Goal: Task Accomplishment & Management: Complete application form

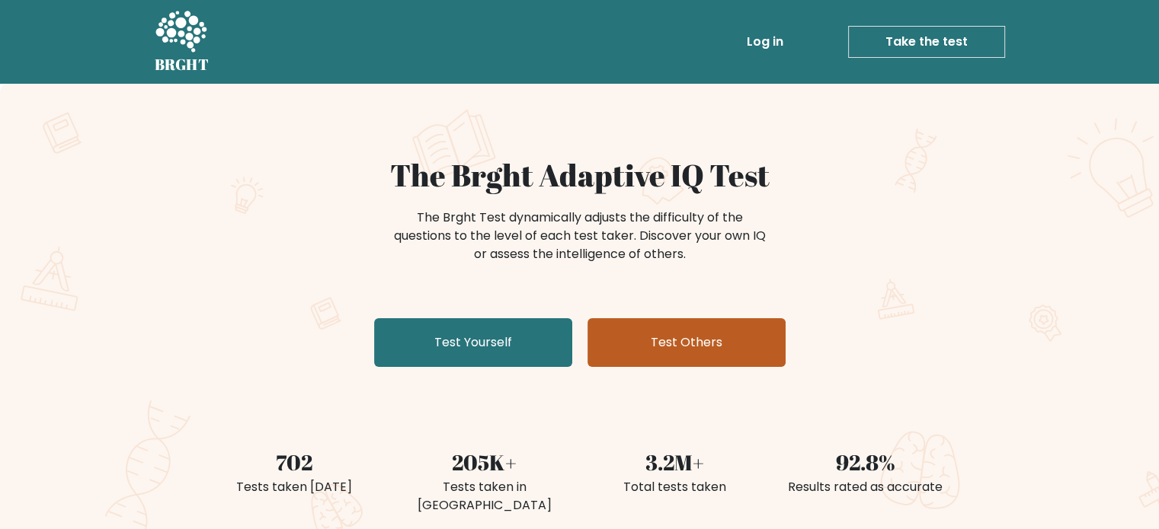
scroll to position [76, 0]
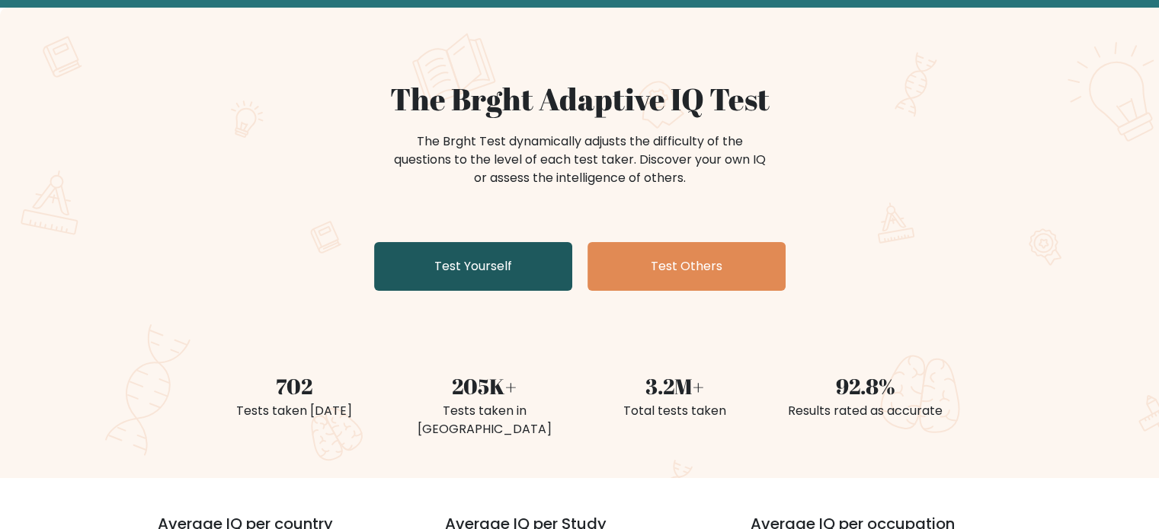
click at [492, 283] on link "Test Yourself" at bounding box center [473, 266] width 198 height 49
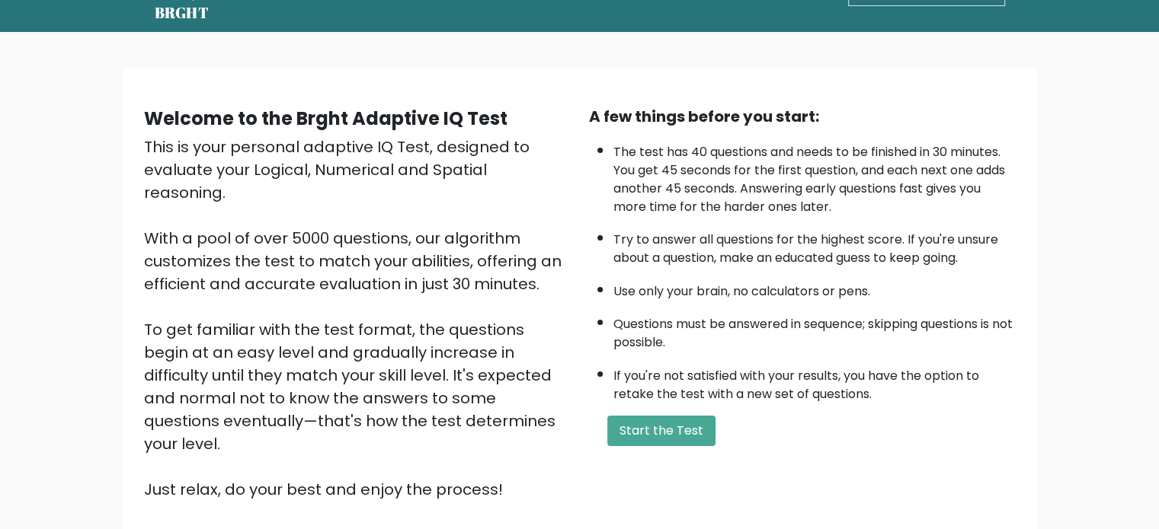
scroll to position [152, 0]
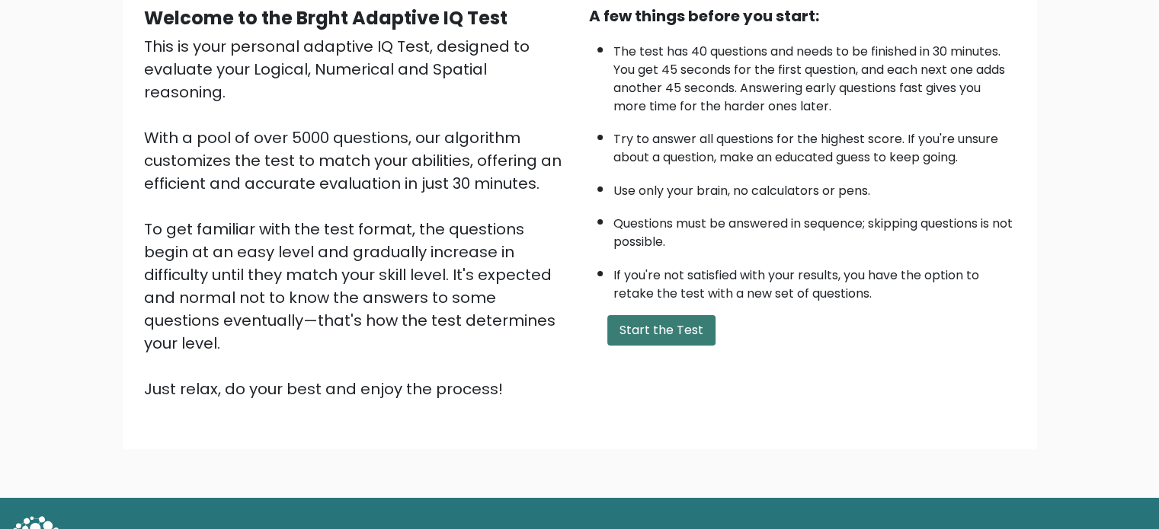
click at [643, 322] on button "Start the Test" at bounding box center [661, 330] width 108 height 30
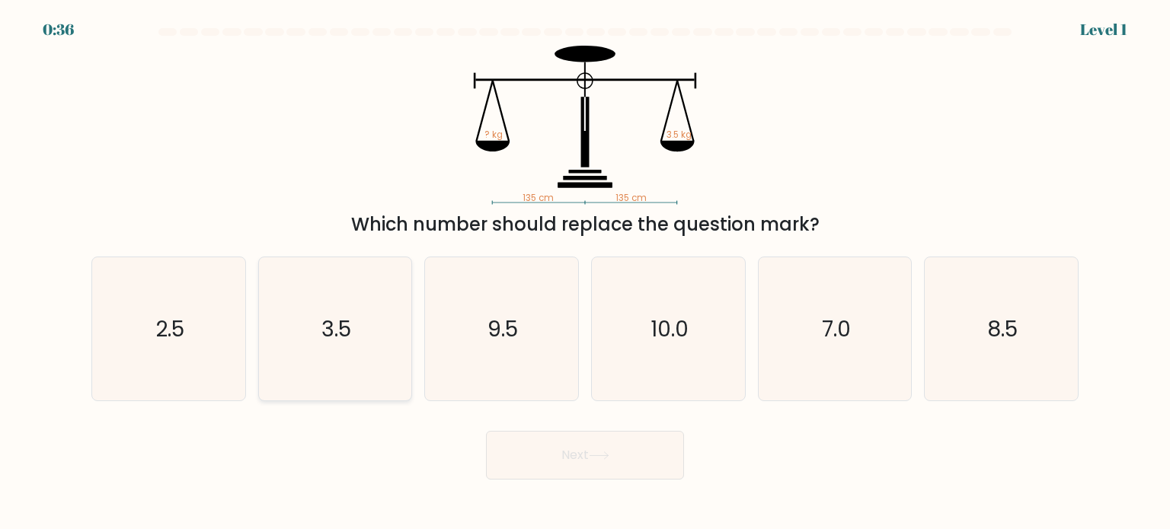
click at [369, 335] on icon "3.5" at bounding box center [335, 328] width 143 height 143
click at [585, 273] on input "b. 3.5" at bounding box center [585, 269] width 1 height 8
radio input "true"
click at [565, 451] on button "Next" at bounding box center [585, 455] width 198 height 49
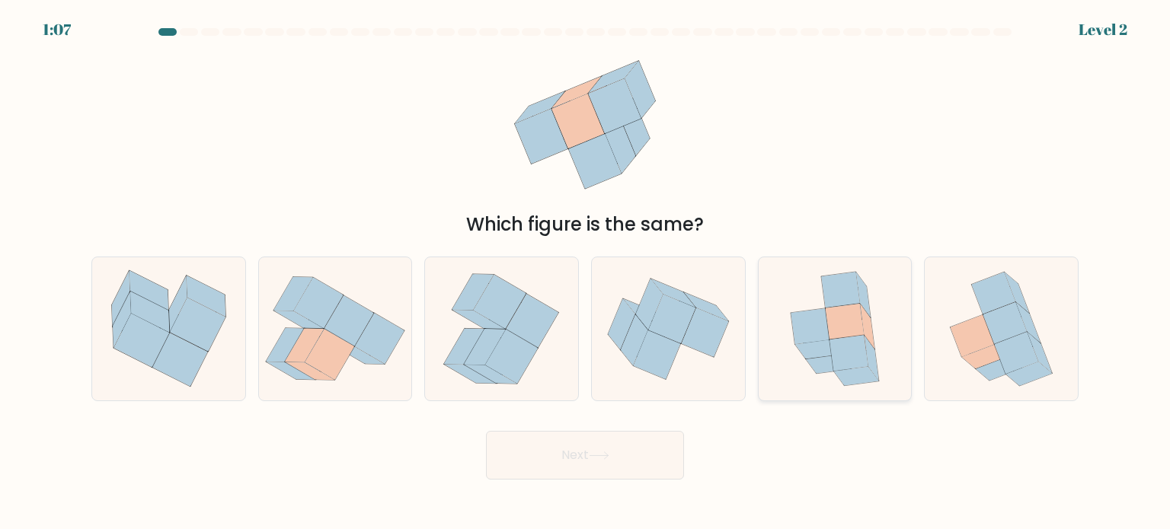
click at [820, 357] on icon at bounding box center [817, 350] width 45 height 19
click at [586, 273] on input "e." at bounding box center [585, 269] width 1 height 8
radio input "true"
click at [631, 443] on button "Next" at bounding box center [585, 455] width 198 height 49
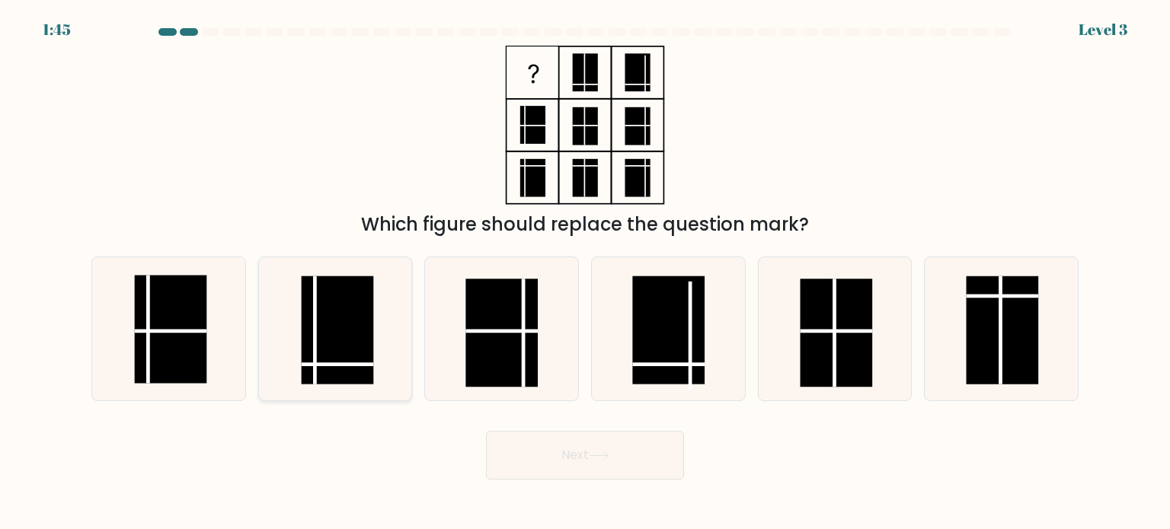
click at [310, 353] on rect at bounding box center [338, 330] width 72 height 108
click at [585, 273] on input "b." at bounding box center [585, 269] width 1 height 8
radio input "true"
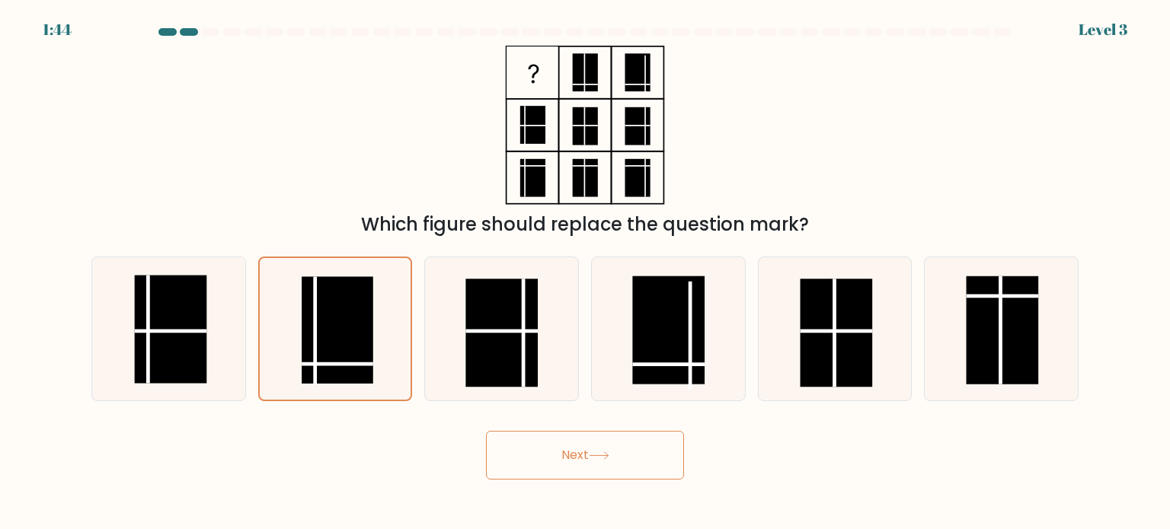
click at [588, 454] on button "Next" at bounding box center [585, 455] width 198 height 49
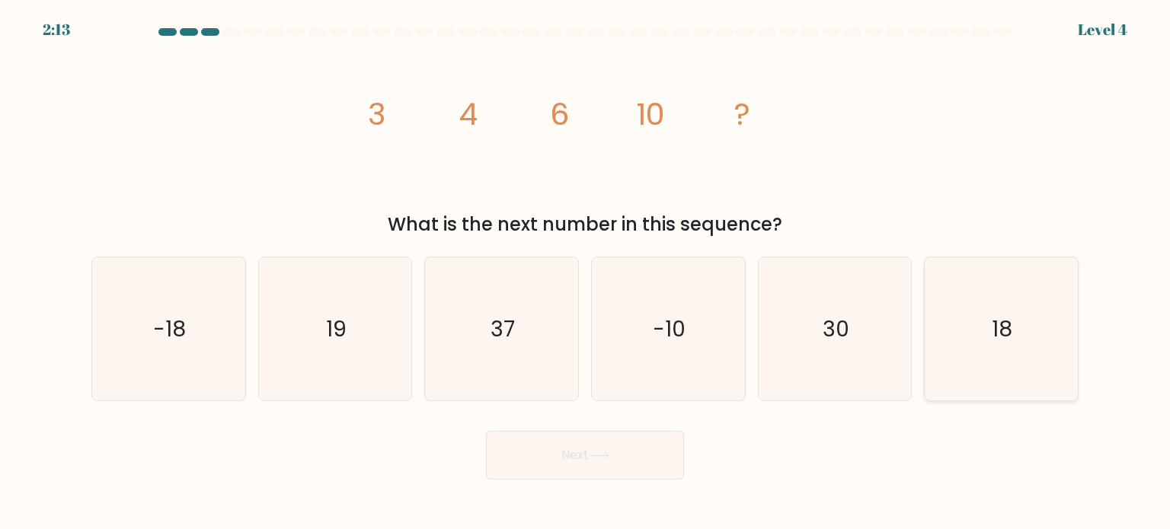
click at [956, 324] on icon "18" at bounding box center [1000, 328] width 143 height 143
click at [586, 273] on input "f. 18" at bounding box center [585, 269] width 1 height 8
radio input "true"
click at [592, 450] on button "Next" at bounding box center [585, 455] width 198 height 49
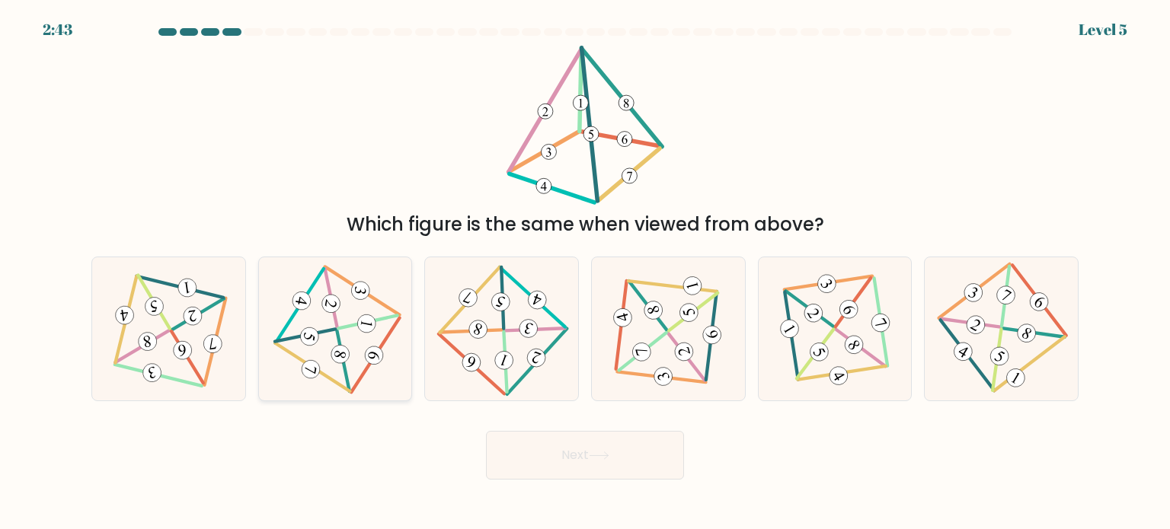
click at [363, 319] on 711 at bounding box center [366, 324] width 21 height 21
click at [585, 273] on input "b." at bounding box center [585, 269] width 1 height 8
radio input "true"
click at [584, 459] on button "Next" at bounding box center [585, 455] width 198 height 49
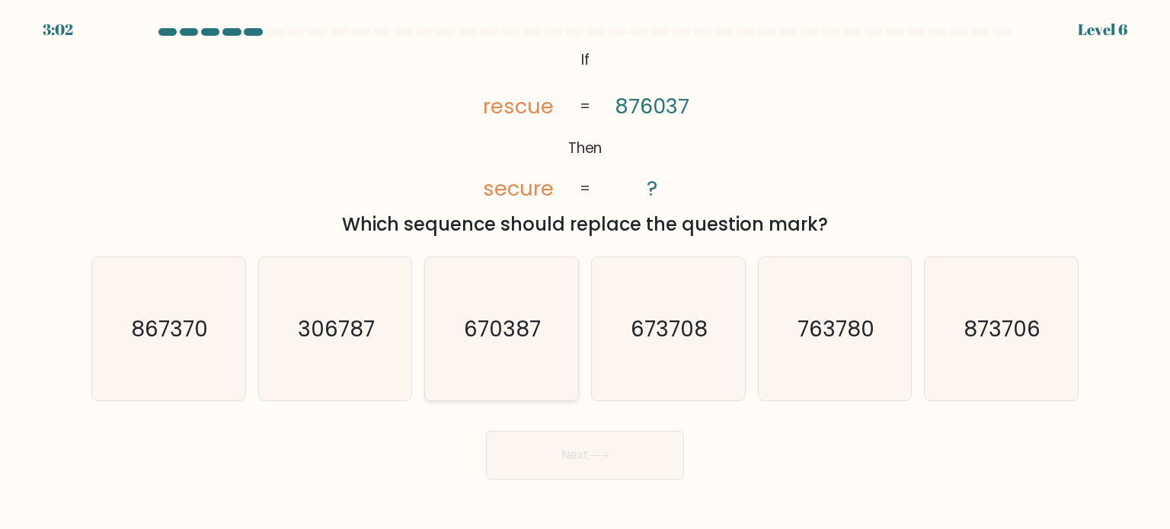
click at [487, 331] on text "670387" at bounding box center [503, 328] width 77 height 30
click at [585, 273] on input "c. 670387" at bounding box center [585, 269] width 1 height 8
radio input "true"
click at [629, 448] on button "Next" at bounding box center [585, 455] width 198 height 49
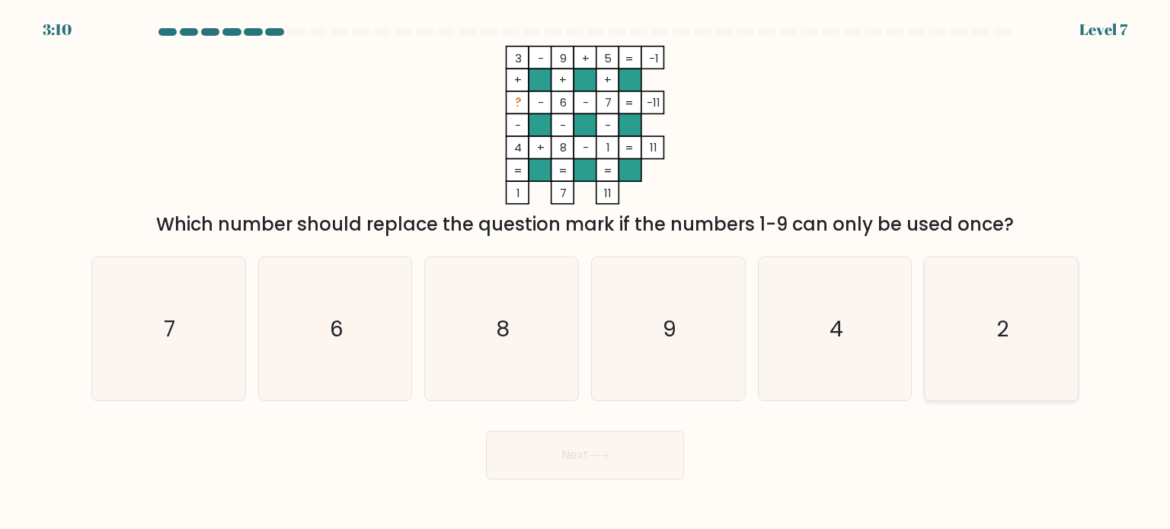
click at [981, 327] on icon "2" at bounding box center [1000, 328] width 143 height 143
click at [586, 273] on input "f. 2" at bounding box center [585, 269] width 1 height 8
radio input "true"
click at [640, 427] on div "Next" at bounding box center [585, 450] width 1006 height 60
click at [597, 454] on icon at bounding box center [599, 456] width 21 height 8
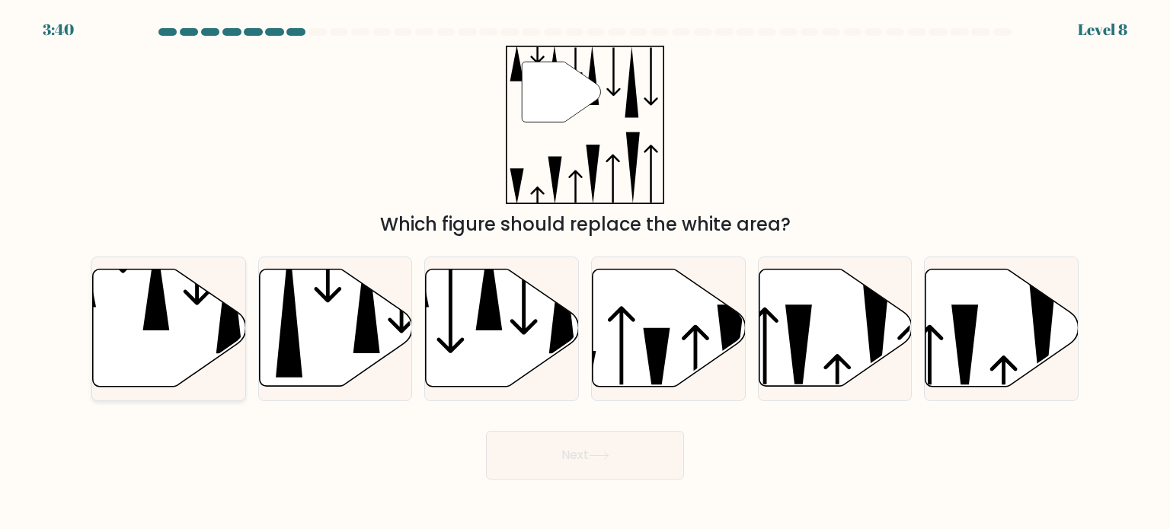
click at [197, 321] on icon at bounding box center [169, 328] width 153 height 117
click at [585, 273] on input "a." at bounding box center [585, 269] width 1 height 8
radio input "true"
click at [549, 451] on button "Next" at bounding box center [585, 455] width 198 height 49
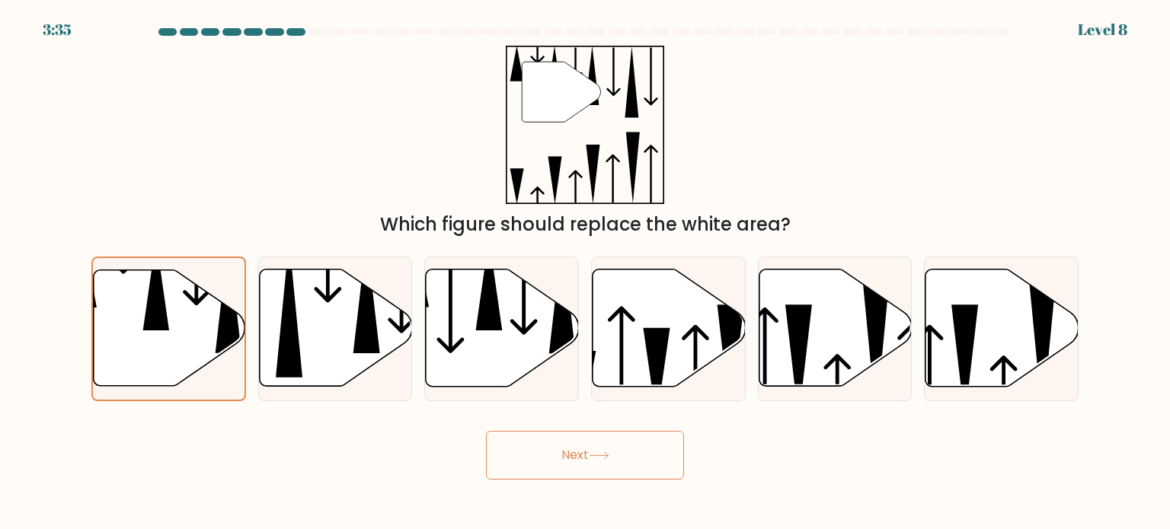
click at [549, 451] on button "Next" at bounding box center [585, 455] width 198 height 49
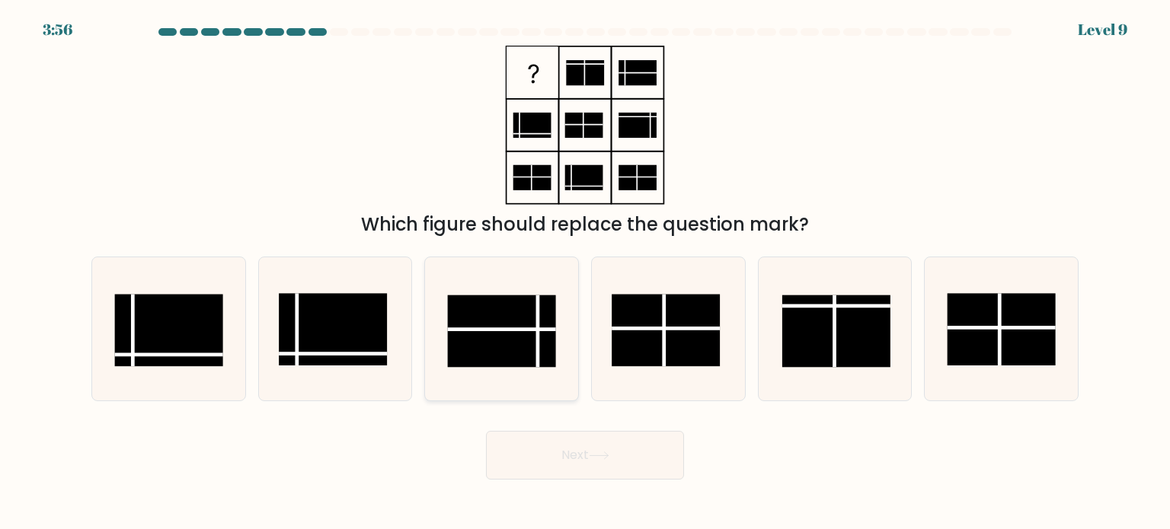
click at [536, 329] on line at bounding box center [502, 329] width 108 height 0
click at [585, 273] on input "c." at bounding box center [585, 269] width 1 height 8
radio input "true"
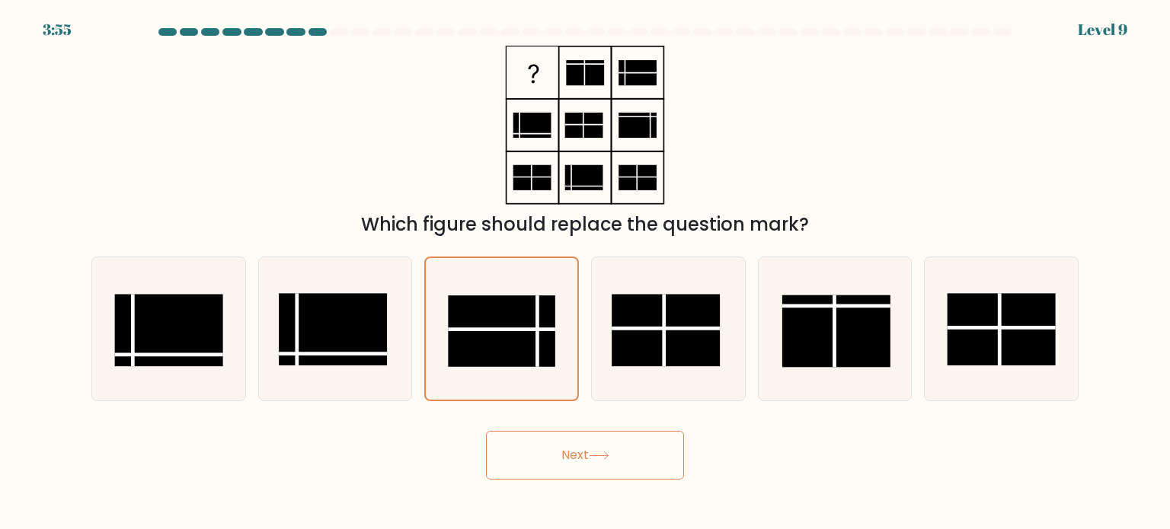
click at [580, 445] on button "Next" at bounding box center [585, 455] width 198 height 49
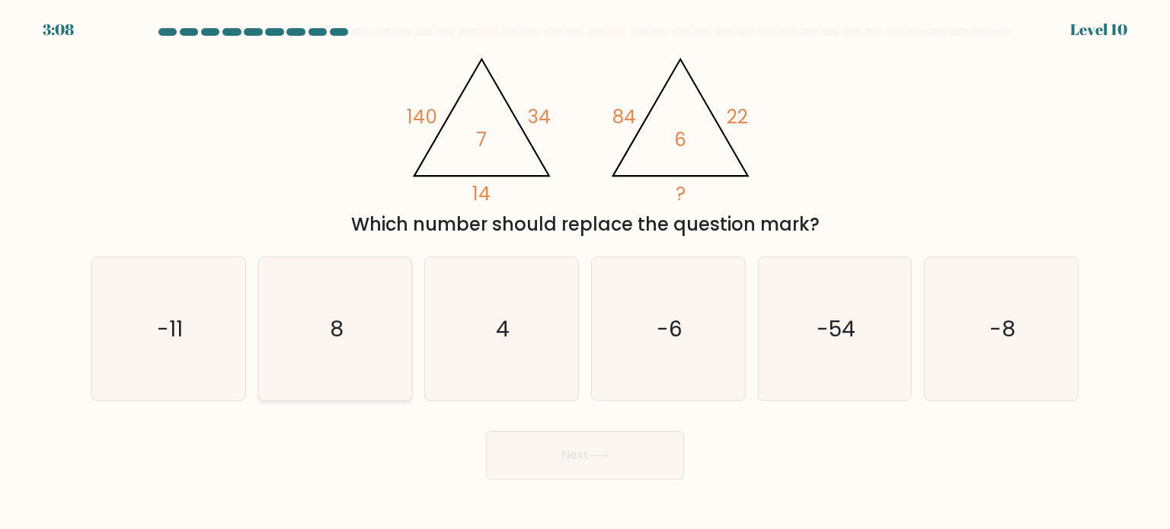
click at [384, 358] on icon "8" at bounding box center [335, 328] width 143 height 143
click at [585, 273] on input "b. 8" at bounding box center [585, 269] width 1 height 8
radio input "true"
click at [579, 464] on button "Next" at bounding box center [585, 455] width 198 height 49
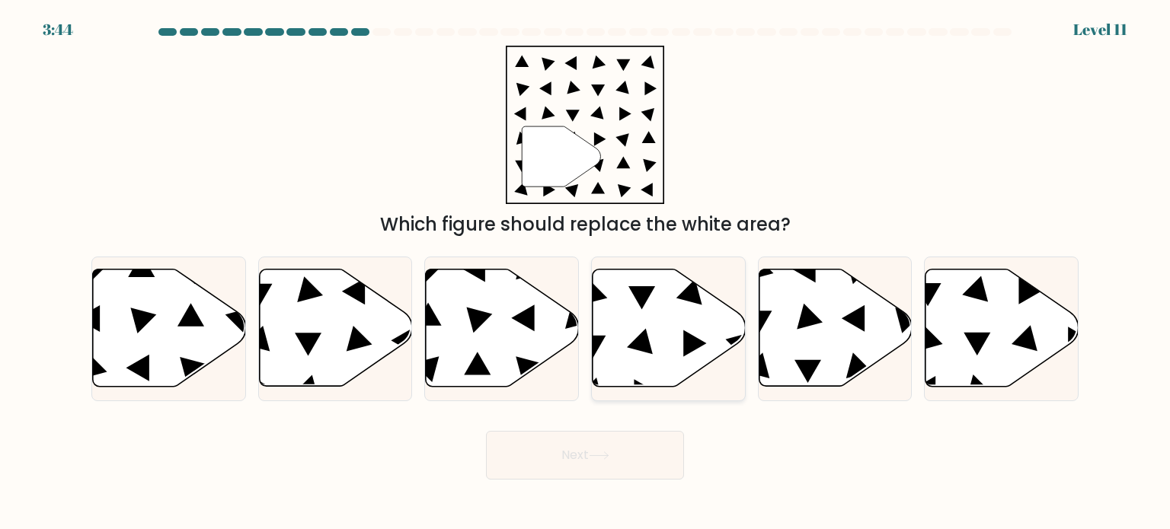
click at [642, 360] on icon at bounding box center [669, 328] width 153 height 117
click at [586, 273] on input "d." at bounding box center [585, 269] width 1 height 8
radio input "true"
click at [616, 472] on button "Next" at bounding box center [585, 455] width 198 height 49
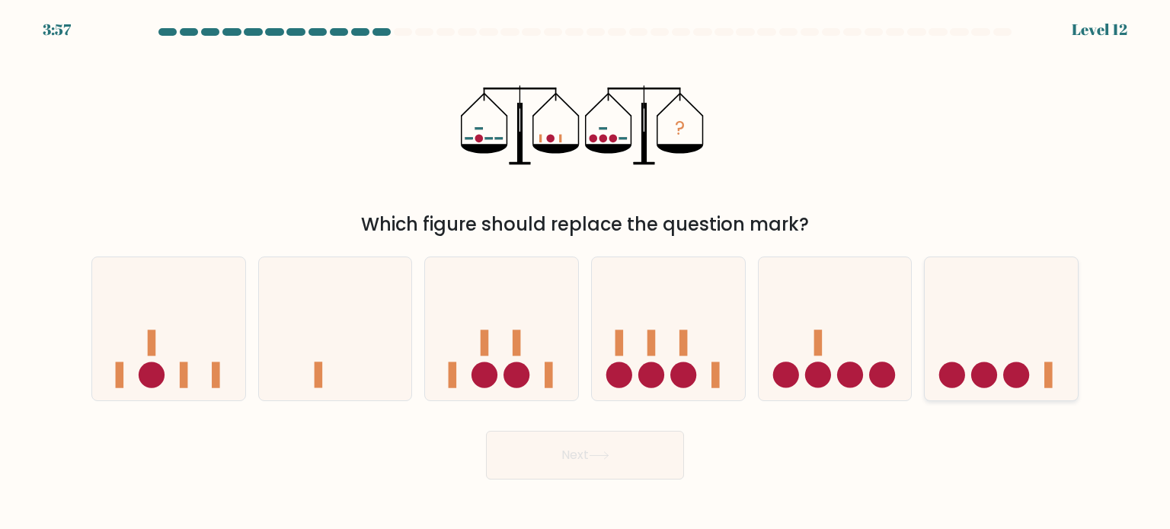
click at [952, 364] on circle at bounding box center [952, 375] width 26 height 26
click at [586, 273] on input "f." at bounding box center [585, 269] width 1 height 8
radio input "true"
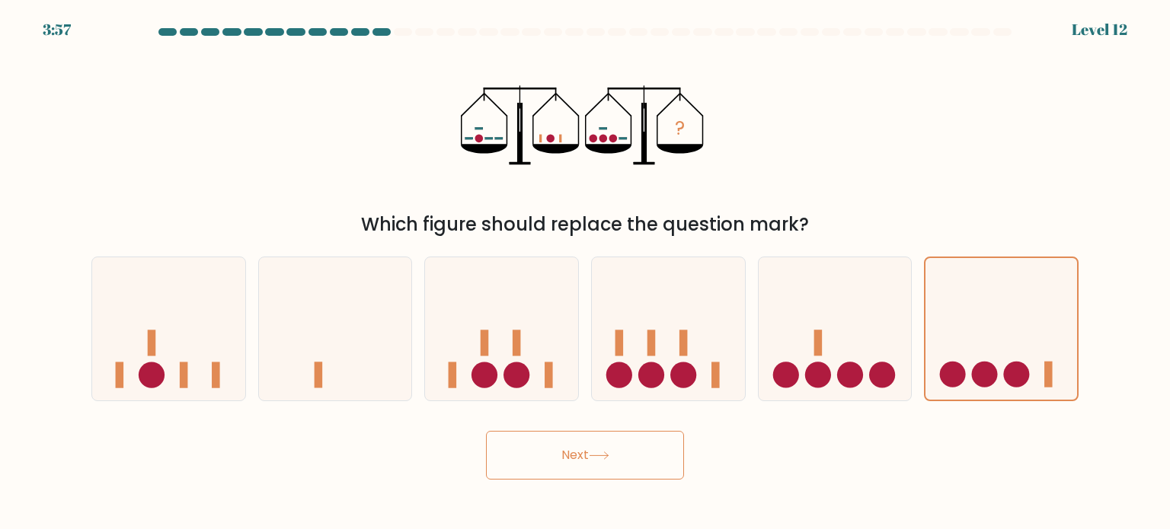
click at [504, 469] on button "Next" at bounding box center [585, 455] width 198 height 49
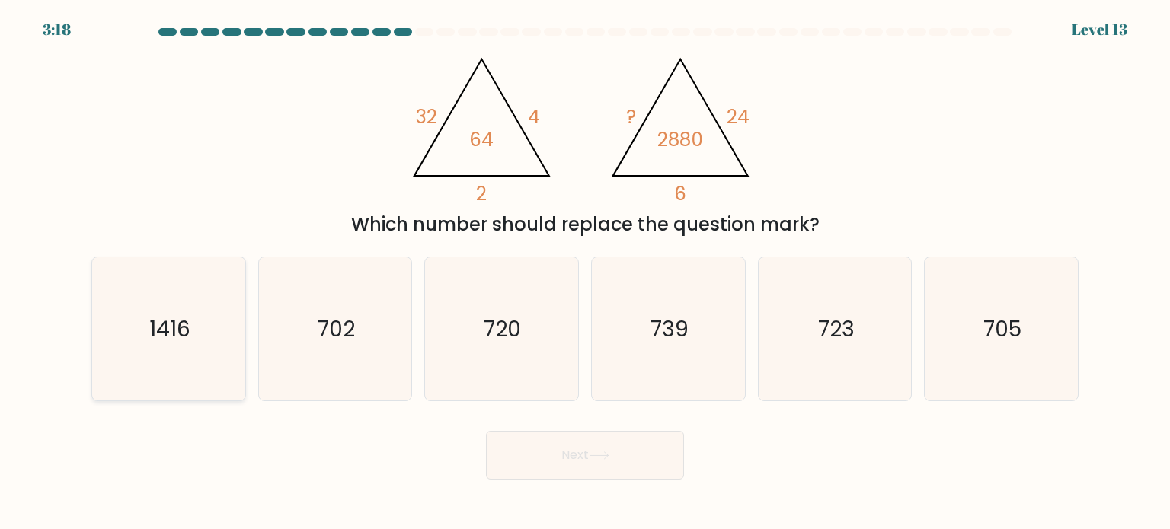
click at [241, 339] on div "1416" at bounding box center [168, 329] width 155 height 145
click at [585, 273] on input "a. 1416" at bounding box center [585, 269] width 1 height 8
radio input "true"
click at [587, 464] on button "Next" at bounding box center [585, 455] width 198 height 49
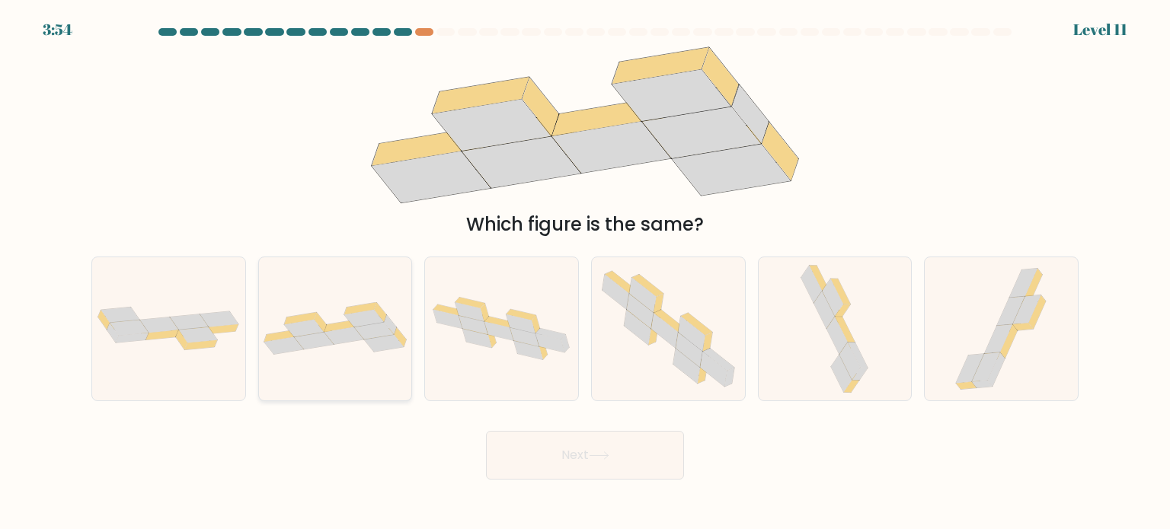
click at [314, 343] on icon at bounding box center [314, 342] width 40 height 18
click at [585, 273] on input "b." at bounding box center [585, 269] width 1 height 8
radio input "true"
click at [544, 427] on div "Next" at bounding box center [585, 450] width 1006 height 60
click at [549, 444] on button "Next" at bounding box center [585, 455] width 198 height 49
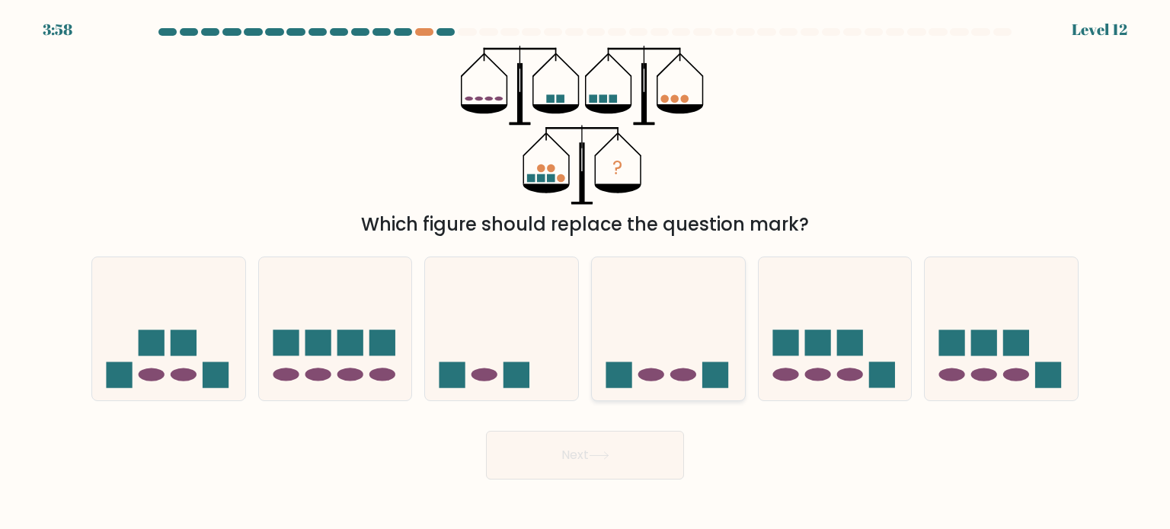
click at [645, 355] on icon at bounding box center [668, 329] width 153 height 126
click at [586, 273] on input "d." at bounding box center [585, 269] width 1 height 8
radio input "true"
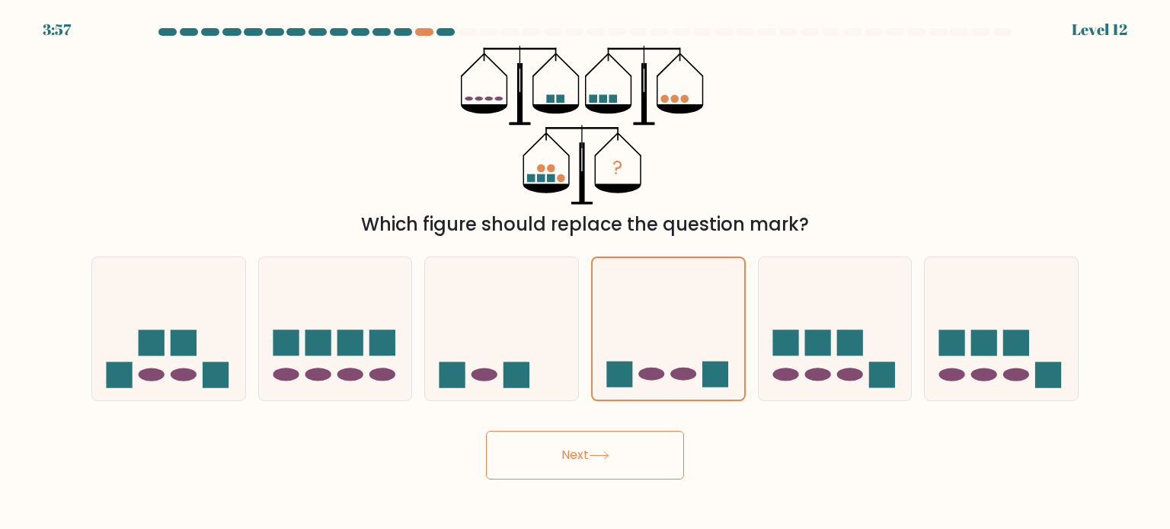
click at [605, 462] on button "Next" at bounding box center [585, 455] width 198 height 49
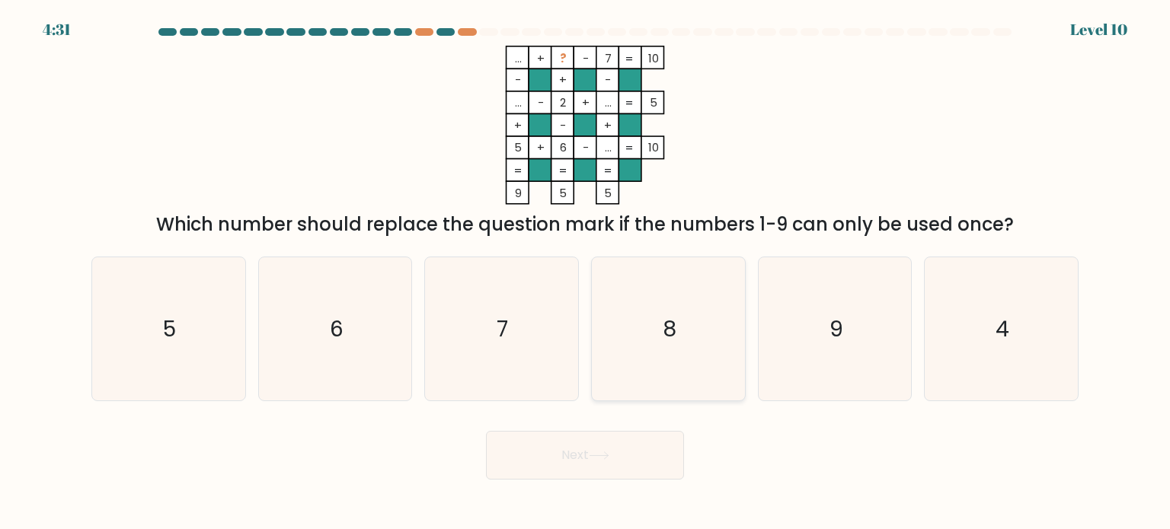
click at [682, 339] on icon "8" at bounding box center [668, 328] width 143 height 143
click at [586, 273] on input "d. 8" at bounding box center [585, 269] width 1 height 8
radio input "true"
click at [875, 305] on icon "9" at bounding box center [834, 328] width 143 height 143
click at [586, 273] on input "e. 9" at bounding box center [585, 269] width 1 height 8
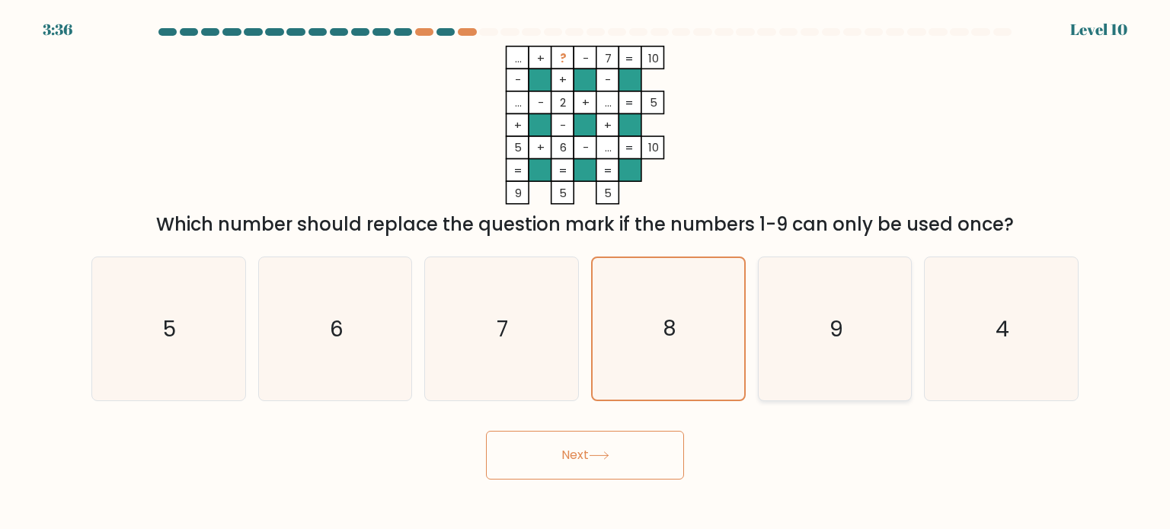
radio input "true"
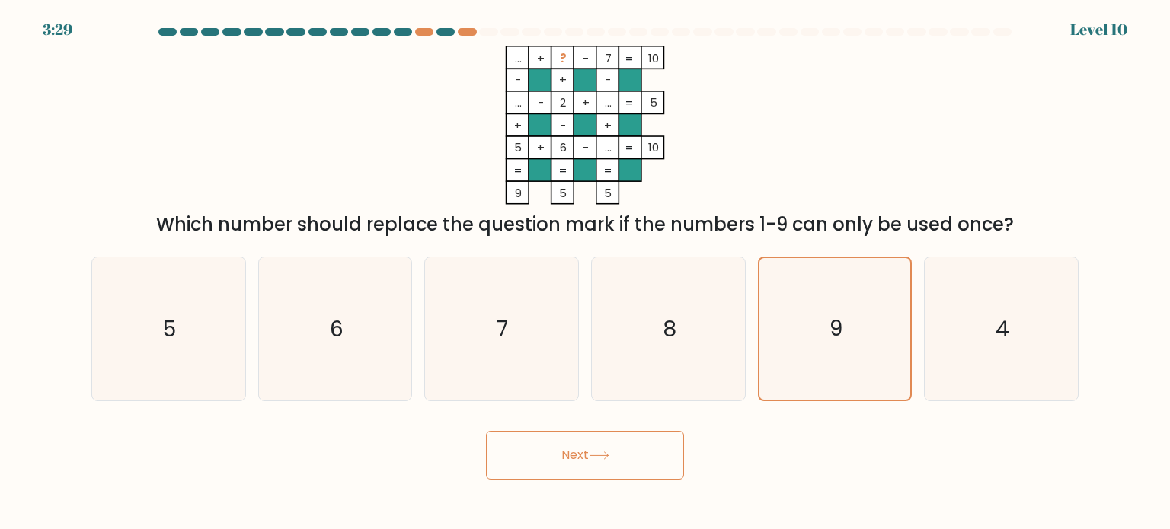
click at [606, 481] on body "3:29 Level 10" at bounding box center [585, 264] width 1170 height 529
click at [606, 465] on button "Next" at bounding box center [585, 455] width 198 height 49
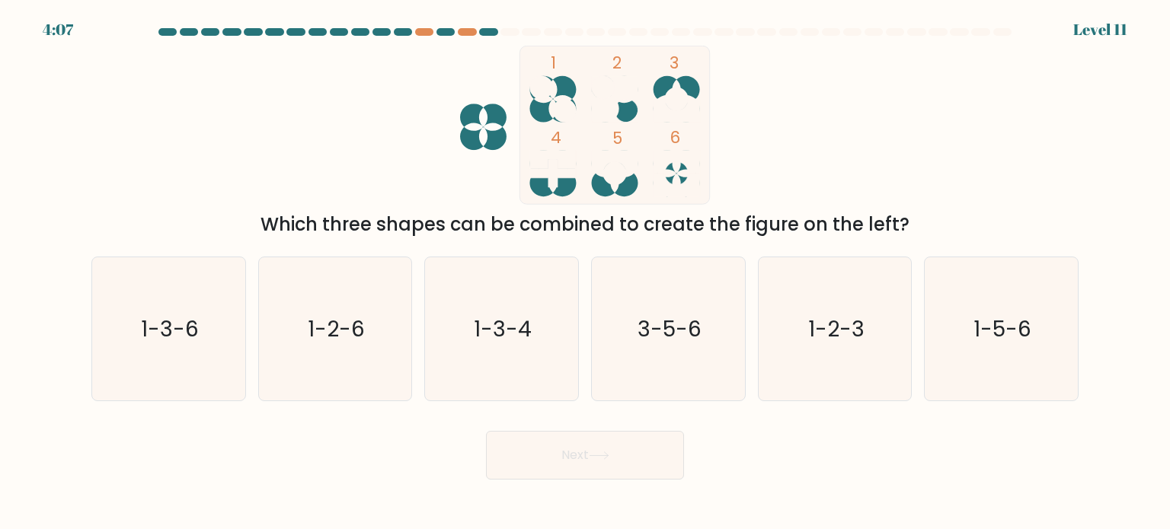
click at [430, 36] on div at bounding box center [585, 35] width 1006 height 14
click at [430, 34] on div at bounding box center [424, 32] width 18 height 8
click at [469, 31] on div at bounding box center [467, 32] width 18 height 8
drag, startPoint x: 490, startPoint y: 29, endPoint x: 513, endPoint y: 59, distance: 38.1
click at [490, 30] on div at bounding box center [488, 32] width 18 height 8
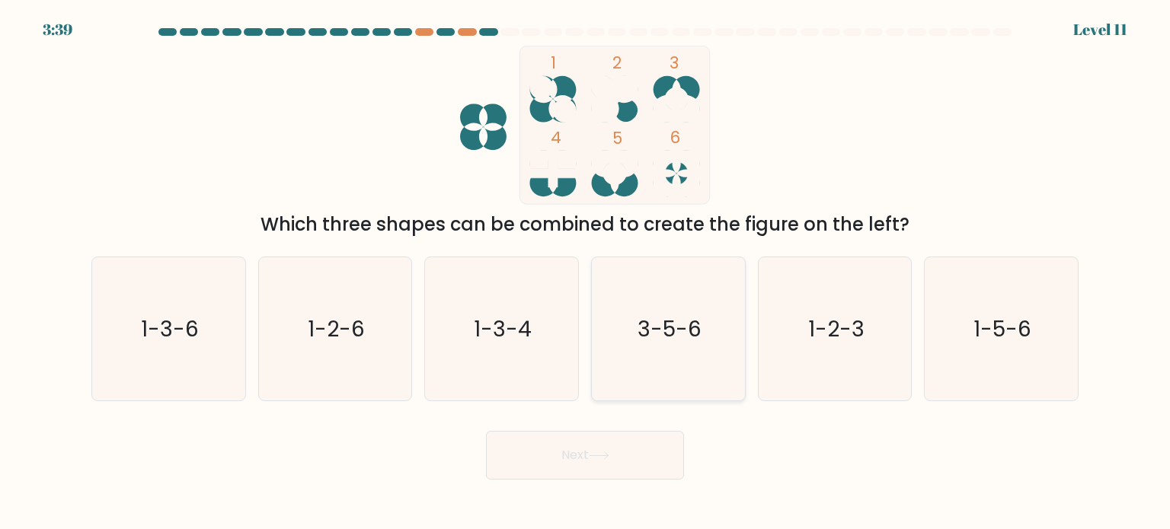
click at [721, 353] on icon "3-5-6" at bounding box center [668, 328] width 143 height 143
click at [586, 273] on input "d. 3-5-6" at bounding box center [585, 269] width 1 height 8
radio input "true"
click at [596, 465] on button "Next" at bounding box center [585, 455] width 198 height 49
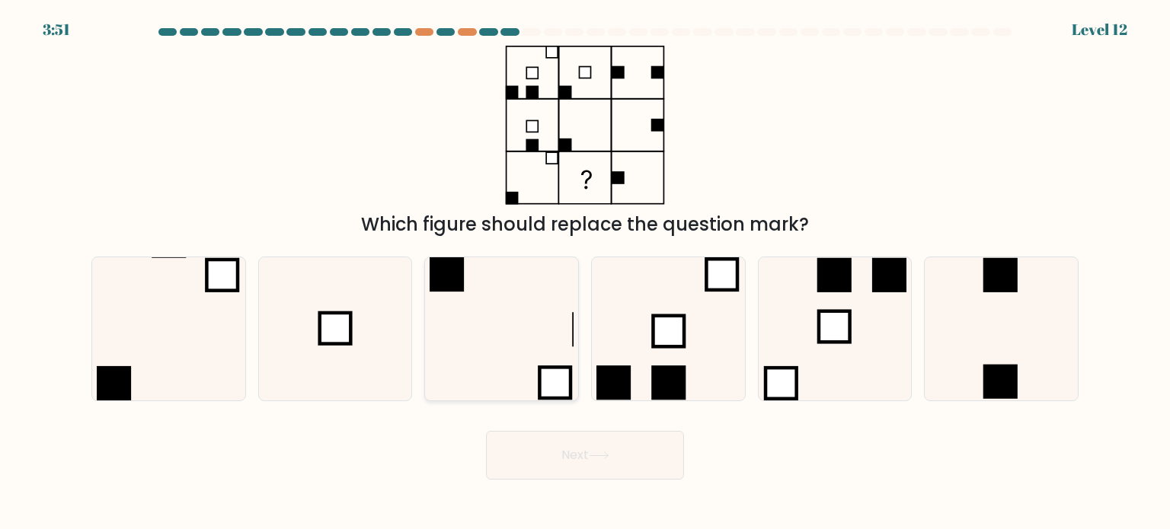
click at [487, 347] on icon at bounding box center [501, 328] width 143 height 143
click at [585, 273] on input "c." at bounding box center [585, 269] width 1 height 8
radio input "true"
click at [611, 451] on button "Next" at bounding box center [585, 455] width 198 height 49
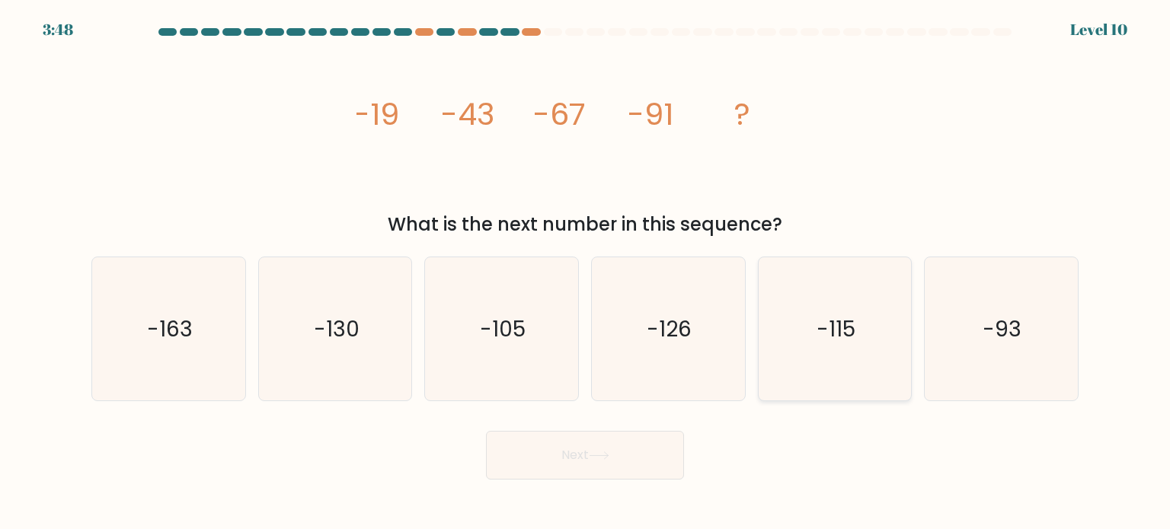
click at [882, 357] on icon "-115" at bounding box center [834, 328] width 143 height 143
click at [586, 273] on input "e. -115" at bounding box center [585, 269] width 1 height 8
radio input "true"
click at [594, 459] on icon at bounding box center [599, 456] width 21 height 8
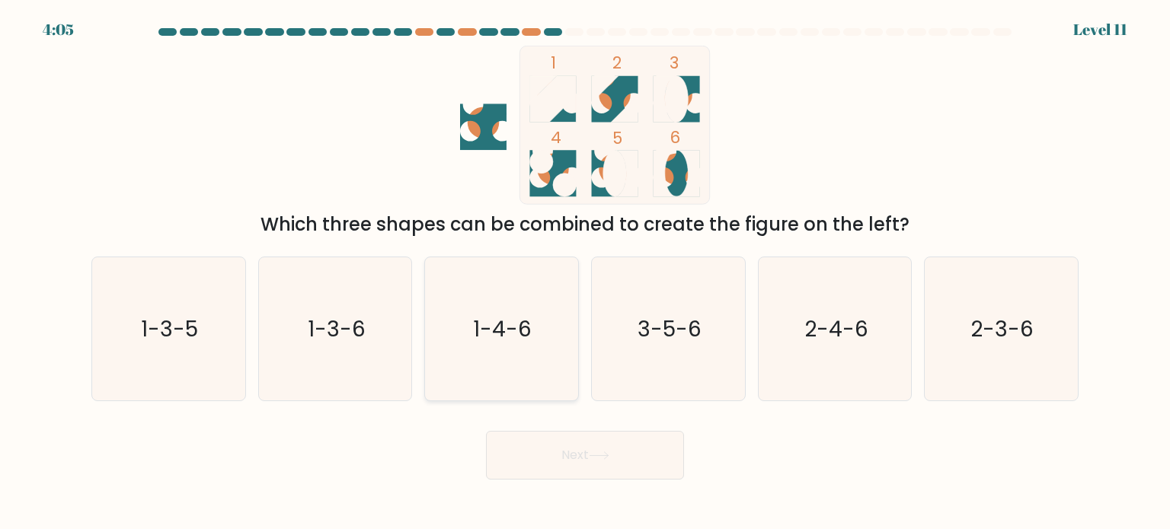
click at [478, 349] on icon "1-4-6" at bounding box center [501, 328] width 143 height 143
click at [585, 273] on input "c. 1-4-6" at bounding box center [585, 269] width 1 height 8
radio input "true"
click at [589, 454] on button "Next" at bounding box center [585, 455] width 198 height 49
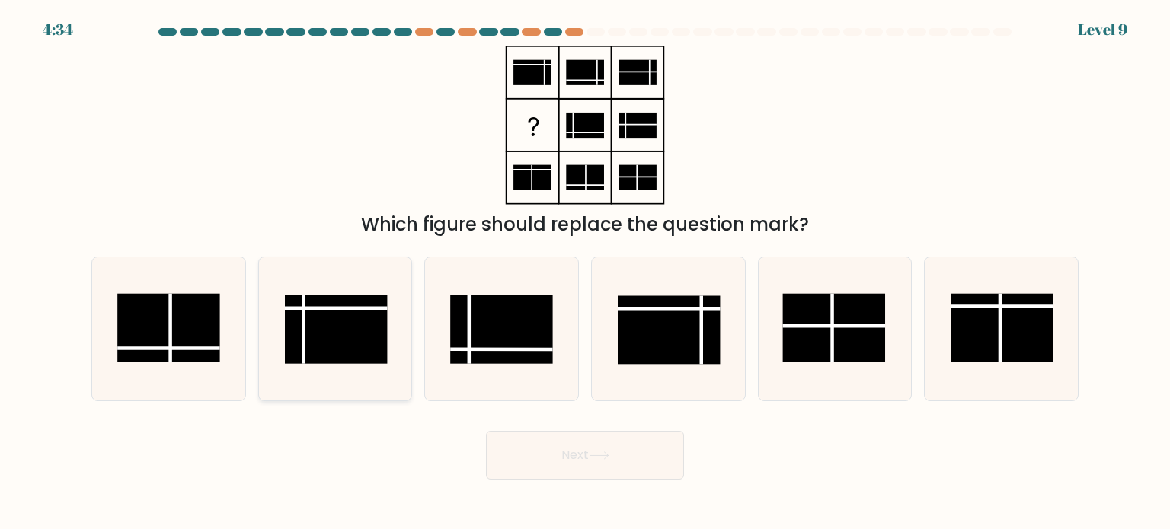
click at [323, 325] on rect at bounding box center [336, 329] width 103 height 69
click at [585, 273] on input "b." at bounding box center [585, 269] width 1 height 8
radio input "true"
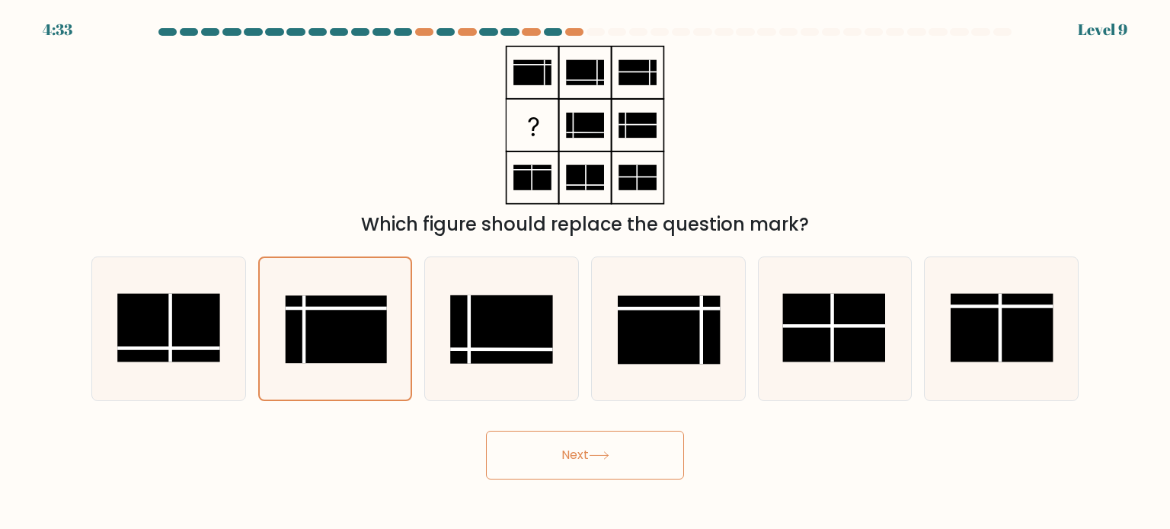
click at [600, 470] on button "Next" at bounding box center [585, 455] width 198 height 49
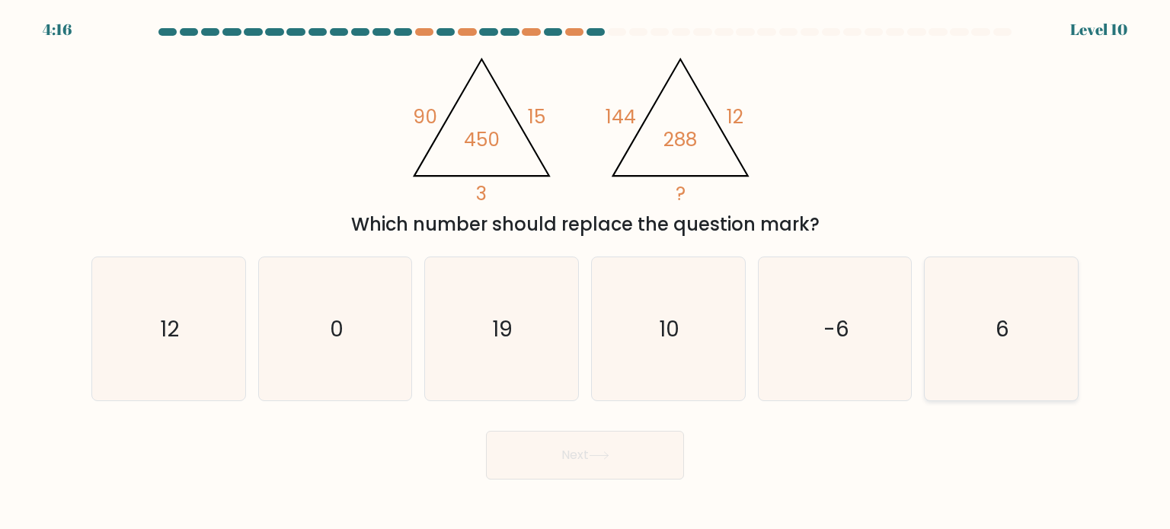
click at [963, 349] on icon "6" at bounding box center [1000, 328] width 143 height 143
click at [586, 273] on input "f. 6" at bounding box center [585, 269] width 1 height 8
radio input "true"
click at [580, 446] on button "Next" at bounding box center [585, 455] width 198 height 49
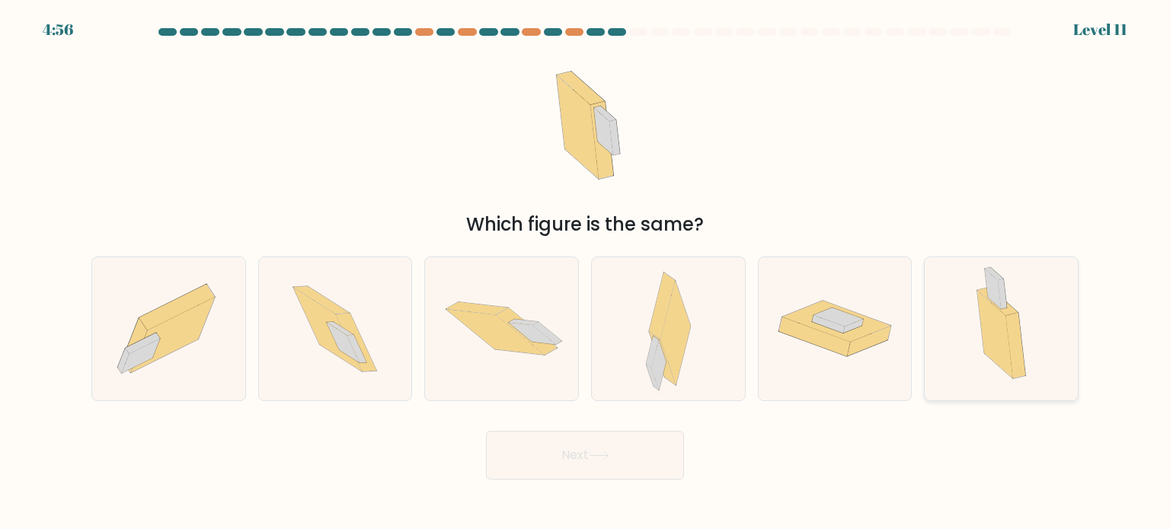
click at [990, 341] on icon at bounding box center [995, 334] width 36 height 88
click at [586, 273] on input "f." at bounding box center [585, 269] width 1 height 8
radio input "true"
click at [638, 480] on body "4:55 Level 11" at bounding box center [585, 264] width 1170 height 529
click at [635, 469] on button "Next" at bounding box center [585, 455] width 198 height 49
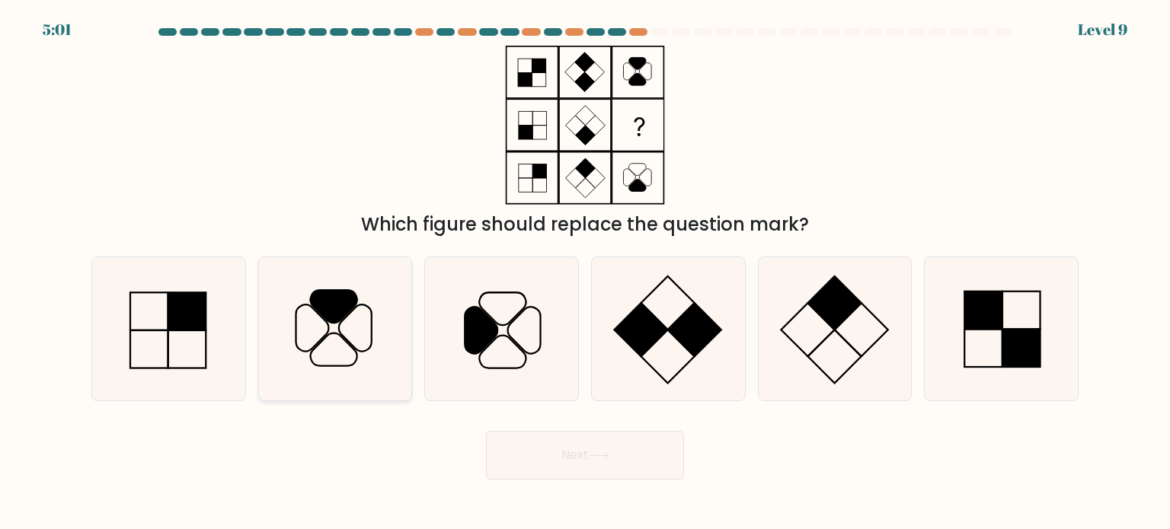
click at [345, 328] on icon at bounding box center [335, 328] width 143 height 143
click at [585, 273] on input "b." at bounding box center [585, 269] width 1 height 8
radio input "true"
click at [600, 443] on button "Next" at bounding box center [585, 455] width 198 height 49
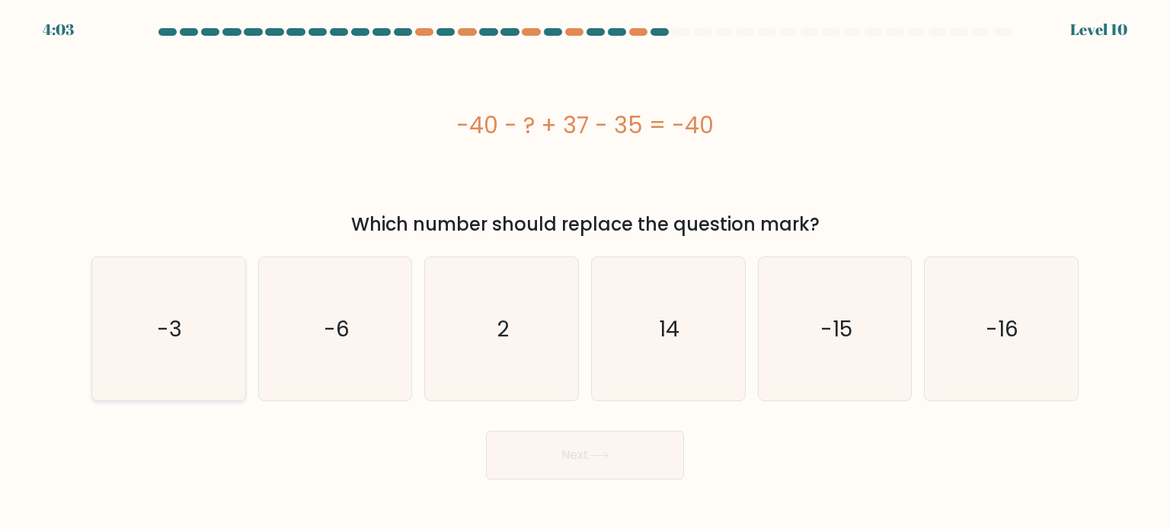
click at [204, 359] on icon "-3" at bounding box center [168, 328] width 143 height 143
click at [585, 273] on input "a. -3" at bounding box center [585, 269] width 1 height 8
radio input "true"
click at [349, 325] on text "-6" at bounding box center [337, 328] width 26 height 30
click at [585, 273] on input "b. -6" at bounding box center [585, 269] width 1 height 8
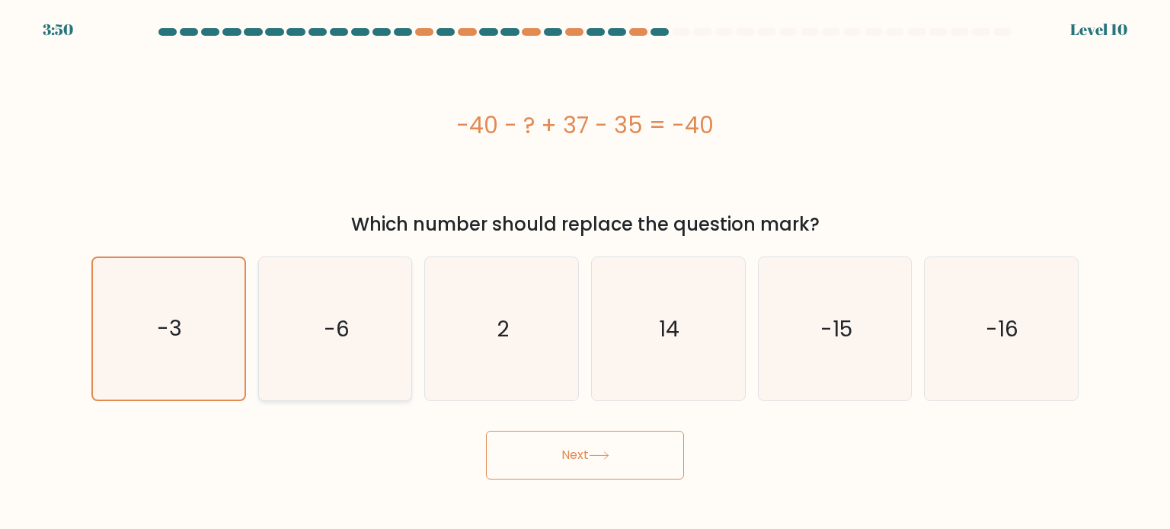
radio input "true"
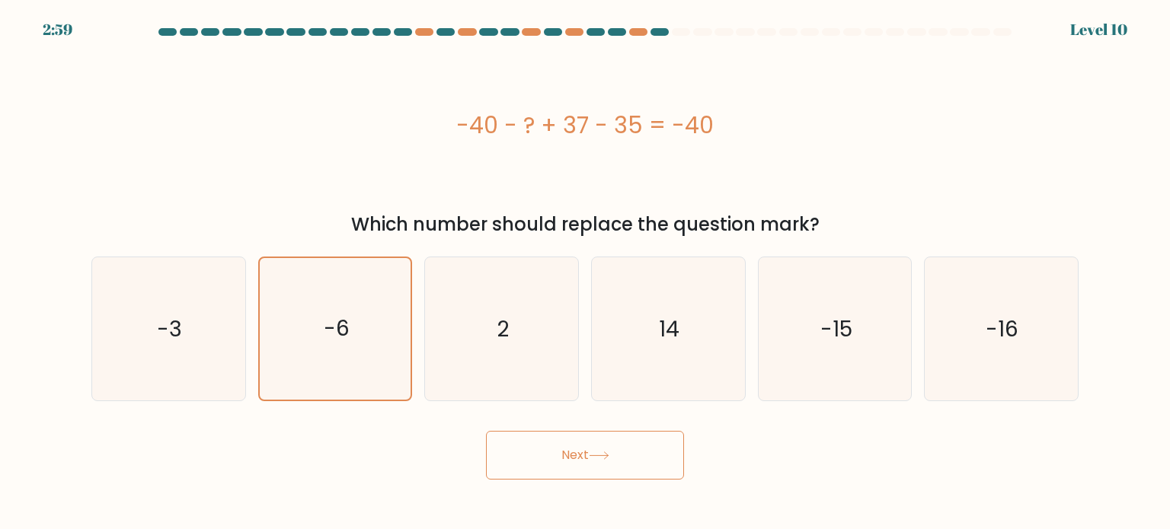
click at [559, 458] on button "Next" at bounding box center [585, 455] width 198 height 49
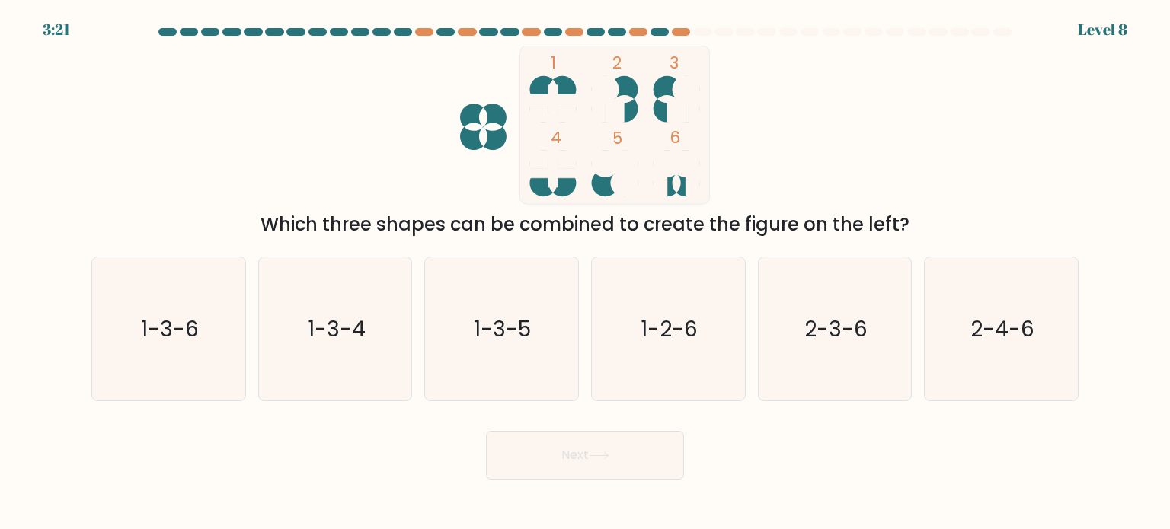
click at [686, 179] on icon at bounding box center [677, 173] width 46 height 46
drag, startPoint x: 826, startPoint y: 350, endPoint x: 792, endPoint y: 365, distance: 37.5
click at [822, 350] on icon "2-3-6" at bounding box center [834, 328] width 143 height 143
drag, startPoint x: 621, startPoint y: 451, endPoint x: 897, endPoint y: 362, distance: 289.8
click at [921, 465] on div "Next" at bounding box center [585, 450] width 1006 height 60
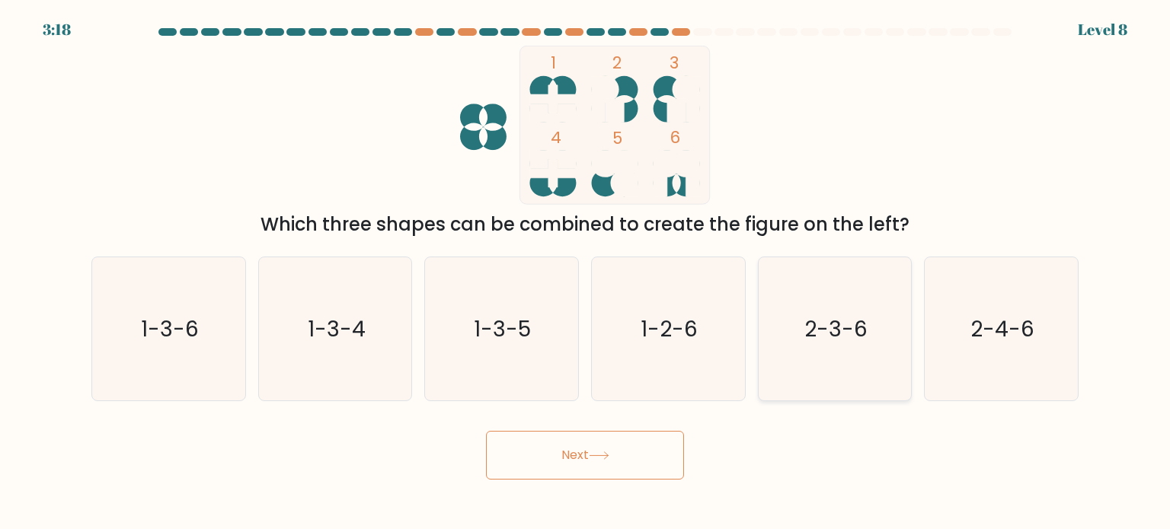
click at [855, 295] on icon "2-3-6" at bounding box center [834, 328] width 143 height 143
click at [586, 273] on input "e. 2-3-6" at bounding box center [585, 269] width 1 height 8
radio input "true"
click at [577, 460] on button "Next" at bounding box center [585, 455] width 198 height 49
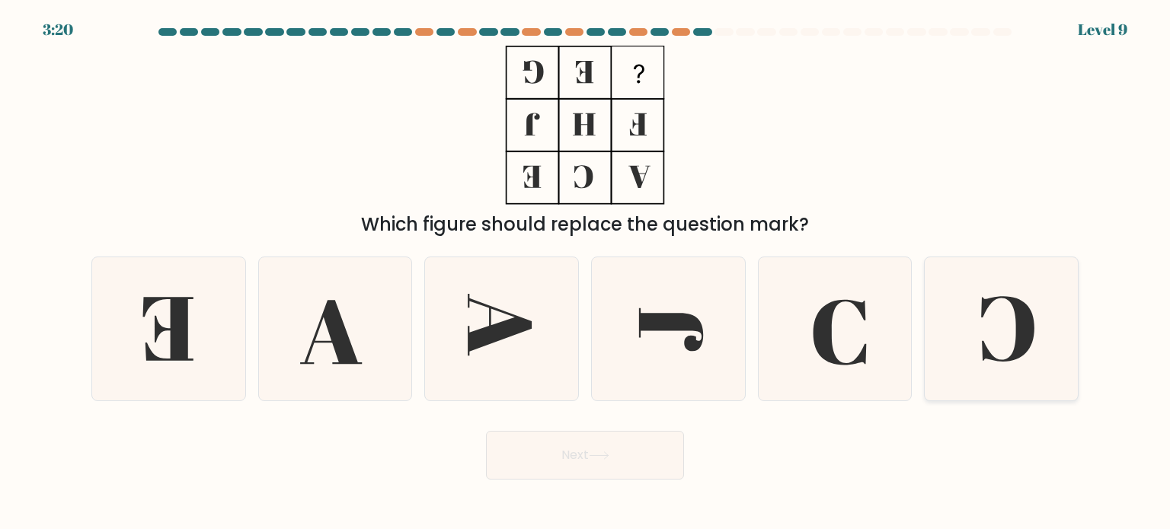
click at [1003, 337] on icon at bounding box center [1000, 328] width 143 height 143
click at [586, 273] on input "f." at bounding box center [585, 269] width 1 height 8
radio input "true"
click at [597, 487] on body "3:19 Level 9" at bounding box center [585, 264] width 1170 height 529
click at [599, 432] on button "Next" at bounding box center [585, 455] width 198 height 49
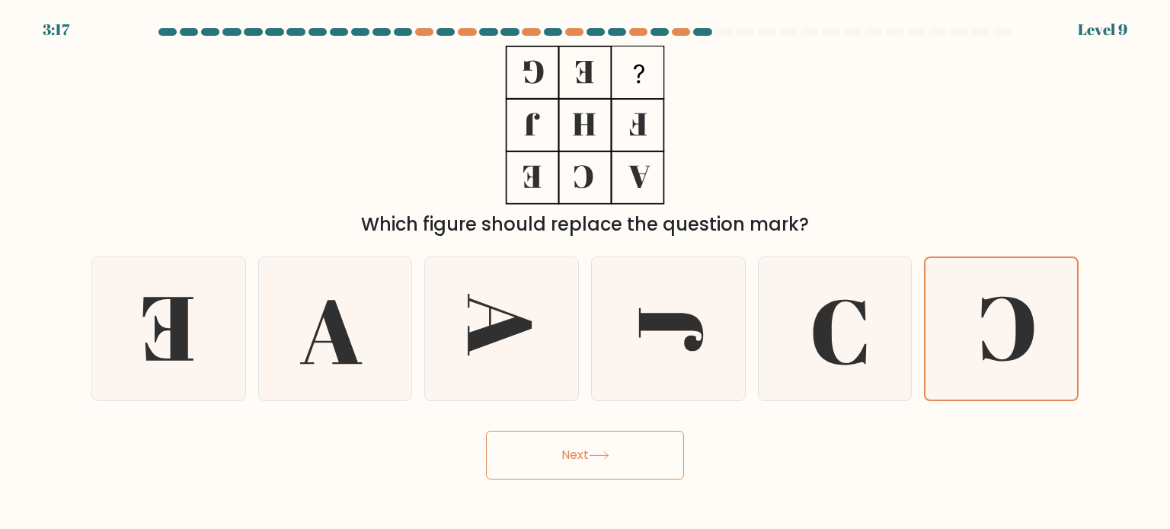
click at [591, 461] on button "Next" at bounding box center [585, 455] width 198 height 49
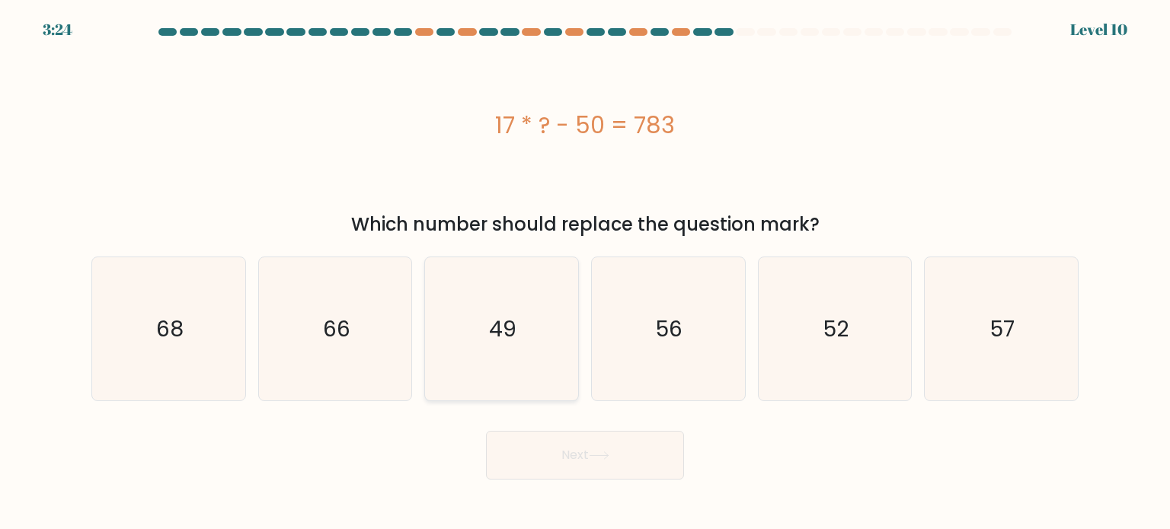
click at [562, 352] on icon "49" at bounding box center [501, 328] width 143 height 143
click at [585, 273] on input "c. 49" at bounding box center [585, 269] width 1 height 8
radio input "true"
click at [636, 465] on button "Next" at bounding box center [585, 455] width 198 height 49
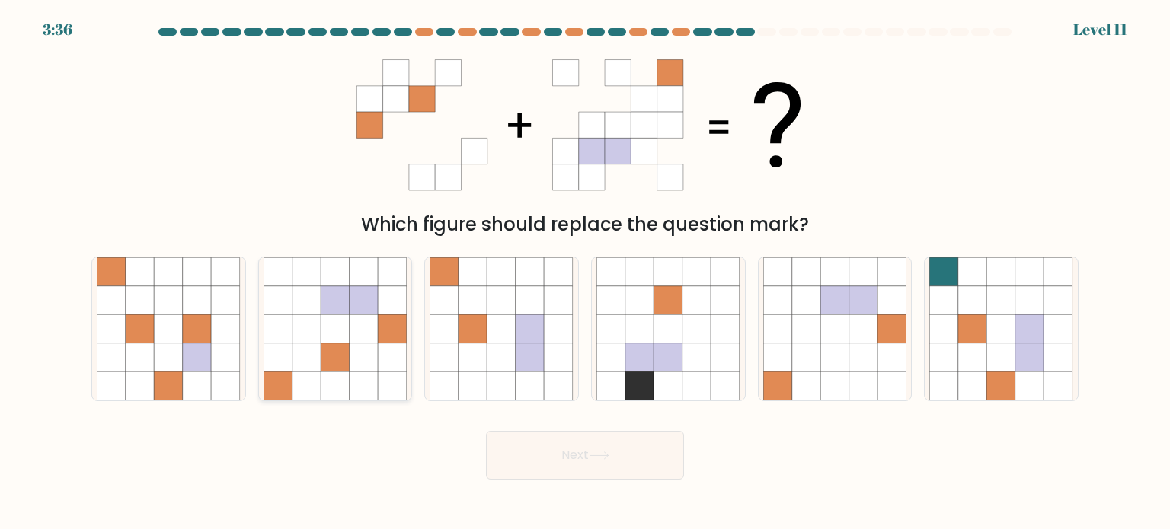
click at [357, 362] on icon at bounding box center [364, 357] width 29 height 29
click at [585, 273] on input "b." at bounding box center [585, 269] width 1 height 8
radio input "true"
click at [585, 465] on button "Next" at bounding box center [585, 455] width 198 height 49
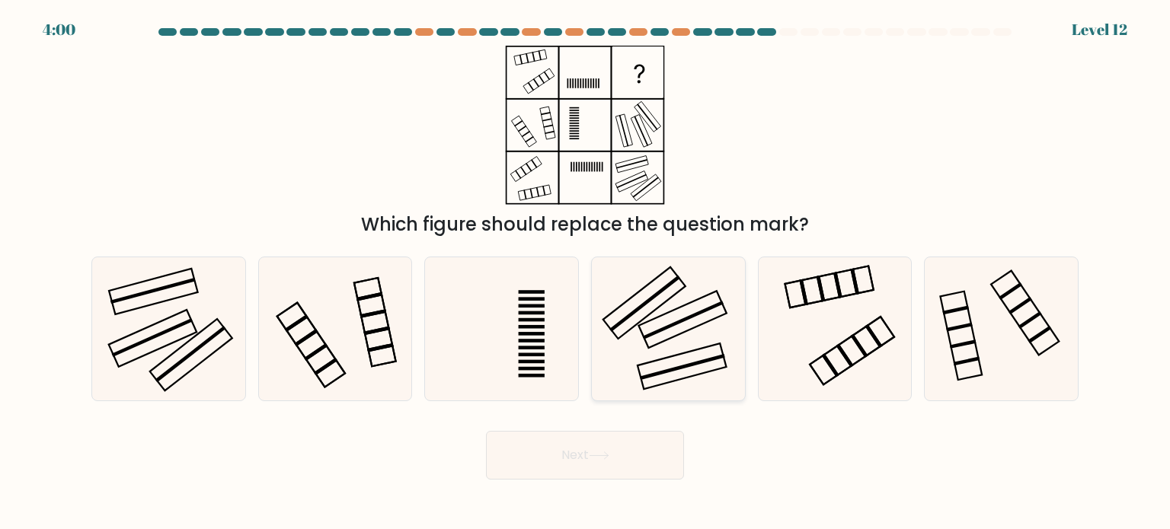
click at [676, 329] on icon at bounding box center [668, 328] width 143 height 143
click at [586, 273] on input "d." at bounding box center [585, 269] width 1 height 8
radio input "true"
click at [603, 471] on button "Next" at bounding box center [585, 455] width 198 height 49
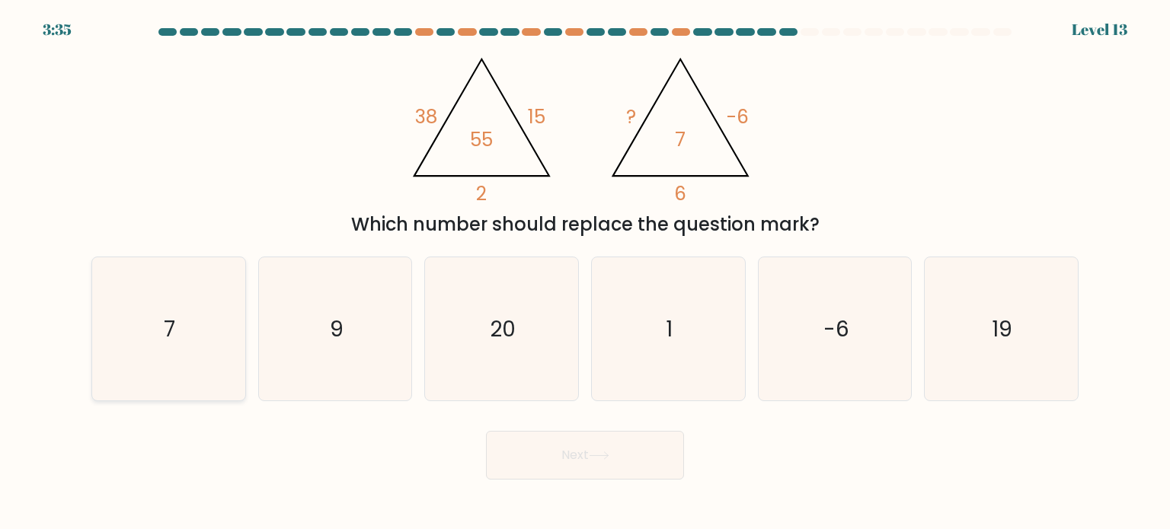
click at [134, 332] on icon "7" at bounding box center [168, 328] width 143 height 143
click at [585, 273] on input "a. 7" at bounding box center [585, 269] width 1 height 8
radio input "true"
click at [581, 451] on button "Next" at bounding box center [585, 455] width 198 height 49
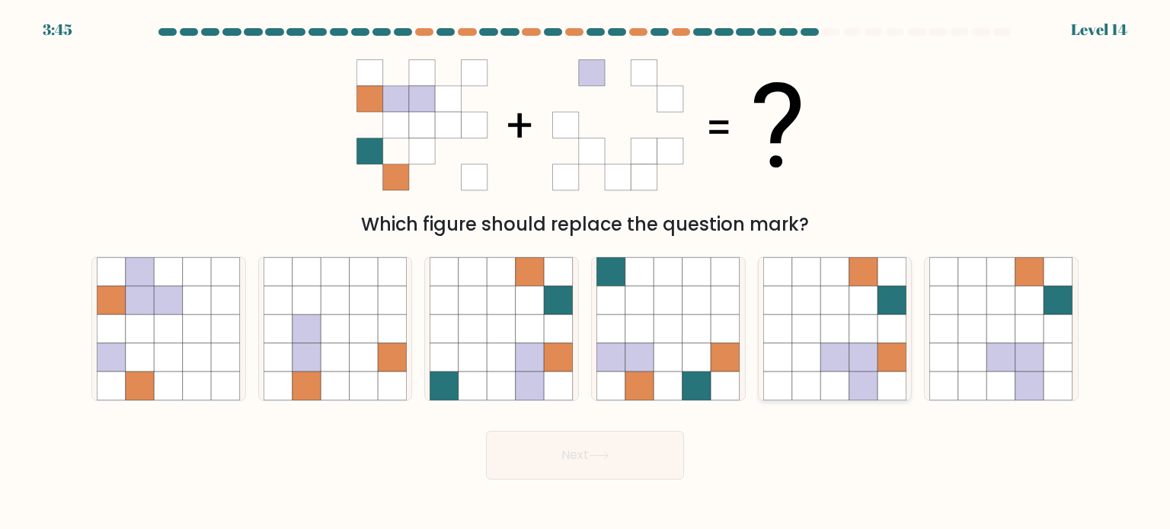
click at [842, 342] on icon at bounding box center [834, 329] width 29 height 29
click at [586, 273] on input "e." at bounding box center [585, 269] width 1 height 8
radio input "true"
click at [608, 446] on button "Next" at bounding box center [585, 455] width 198 height 49
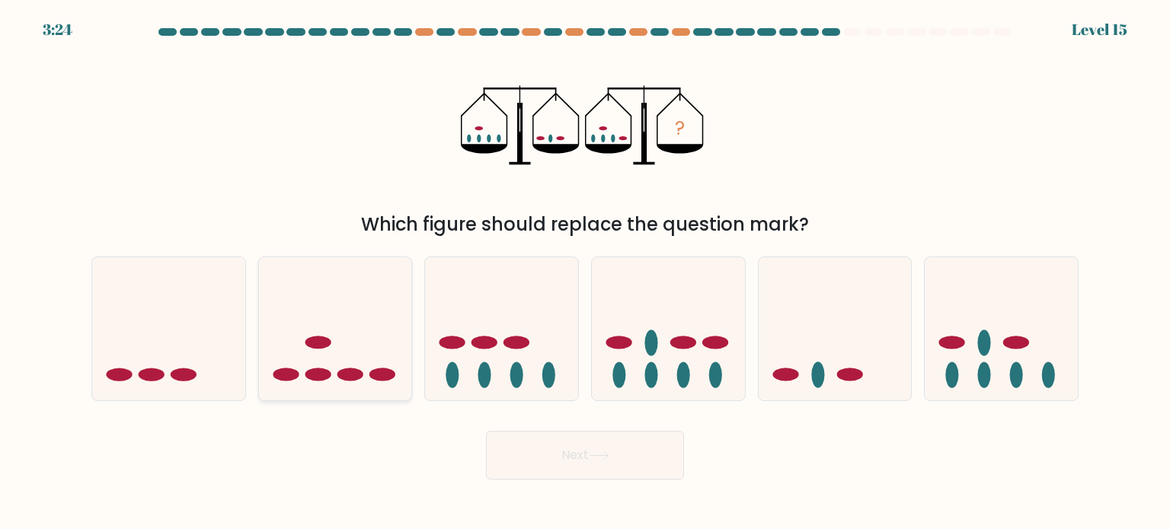
click at [340, 365] on icon at bounding box center [335, 329] width 153 height 126
click at [585, 273] on input "b." at bounding box center [585, 269] width 1 height 8
radio input "true"
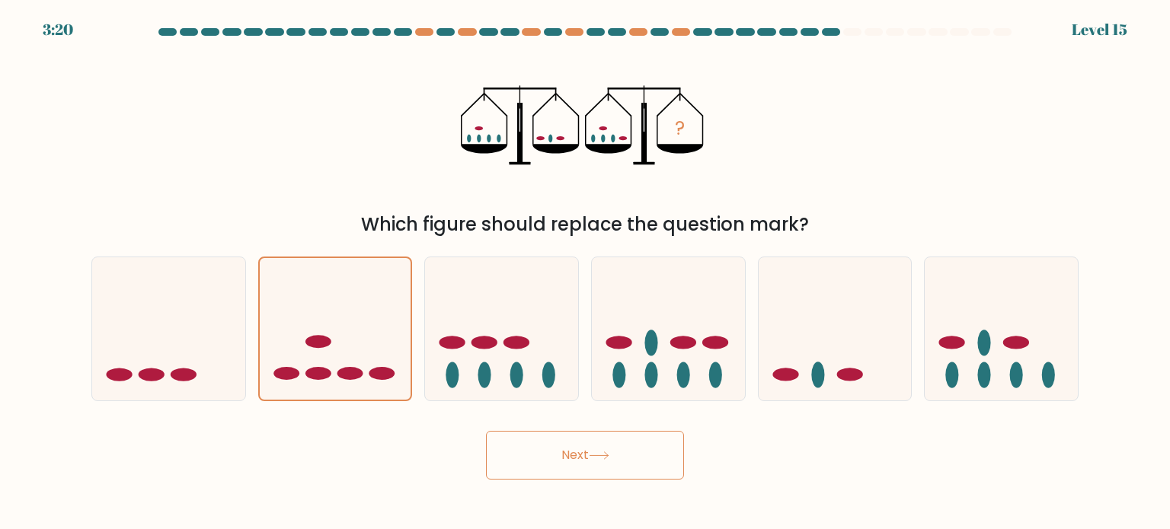
click at [584, 462] on button "Next" at bounding box center [585, 455] width 198 height 49
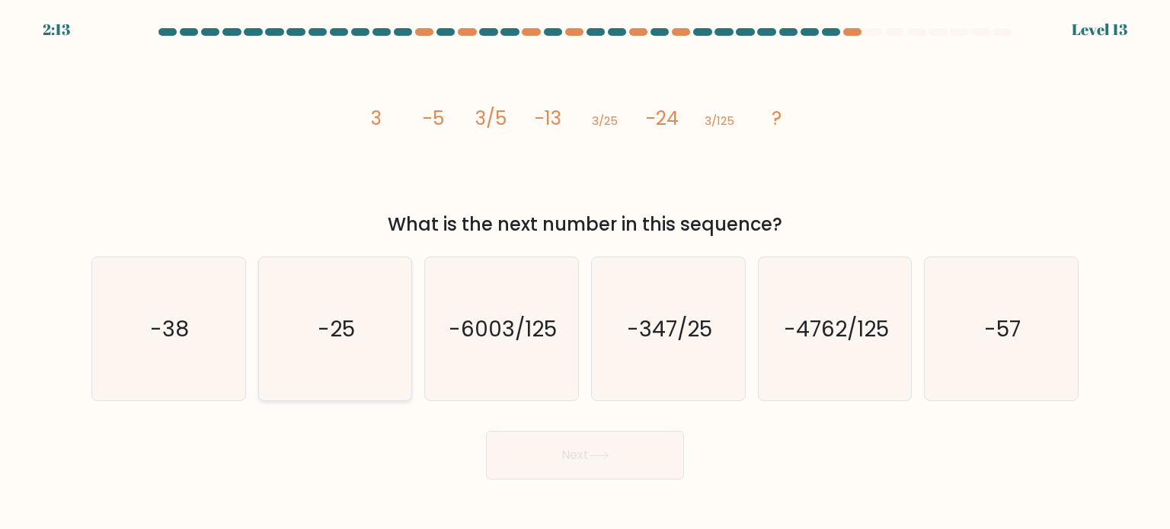
click at [408, 365] on div "-25" at bounding box center [335, 329] width 155 height 145
click at [585, 273] on input "b. -25" at bounding box center [585, 269] width 1 height 8
radio input "true"
click at [556, 433] on button "Next" at bounding box center [585, 455] width 198 height 49
click at [565, 456] on button "Next" at bounding box center [585, 455] width 198 height 49
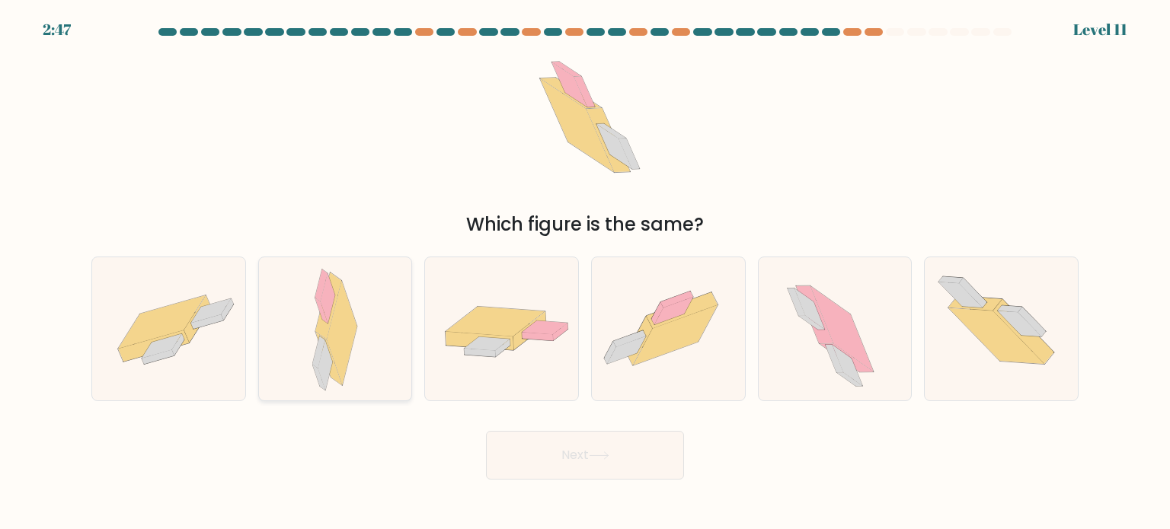
click at [333, 345] on icon at bounding box center [343, 333] width 30 height 104
click at [585, 273] on input "b." at bounding box center [585, 269] width 1 height 8
radio input "true"
click at [641, 464] on button "Next" at bounding box center [585, 455] width 198 height 49
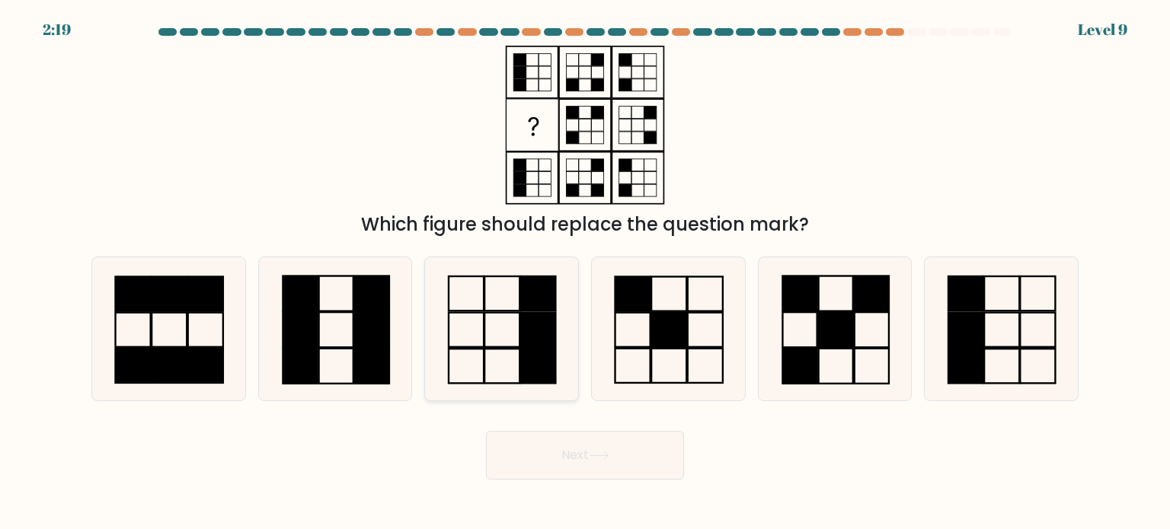
click at [519, 334] on icon at bounding box center [501, 328] width 143 height 143
click at [585, 273] on input "c." at bounding box center [585, 269] width 1 height 8
radio input "true"
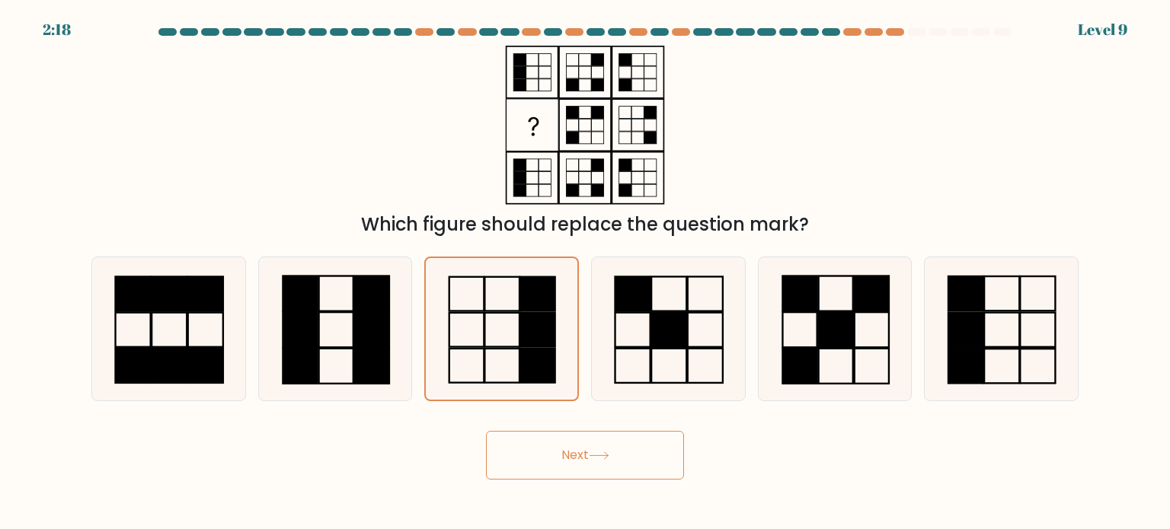
click at [624, 457] on button "Next" at bounding box center [585, 455] width 198 height 49
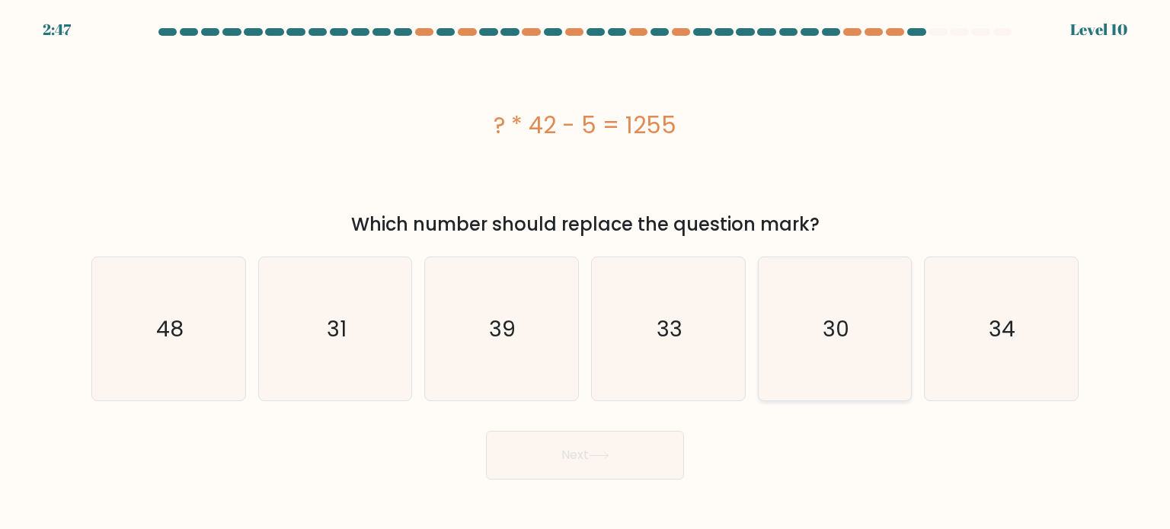
click at [833, 391] on icon "30" at bounding box center [834, 328] width 143 height 143
click at [586, 273] on input "e. 30" at bounding box center [585, 269] width 1 height 8
radio input "true"
click at [564, 453] on button "Next" at bounding box center [585, 455] width 198 height 49
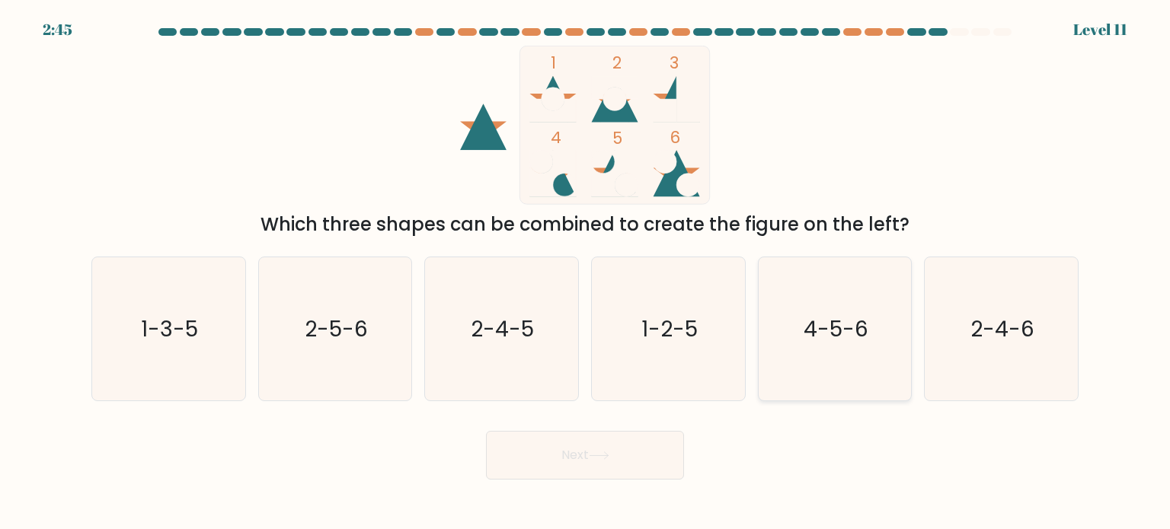
click at [803, 337] on icon "4-5-6" at bounding box center [834, 328] width 143 height 143
click at [586, 273] on input "e. 4-5-6" at bounding box center [585, 269] width 1 height 8
radio input "true"
click at [587, 444] on button "Next" at bounding box center [585, 455] width 198 height 49
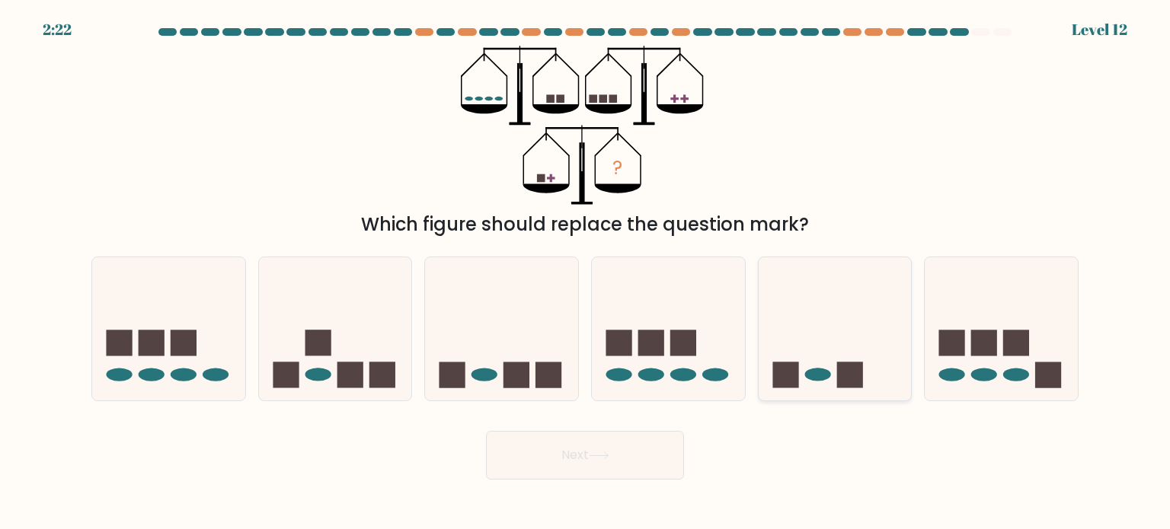
click at [820, 378] on ellipse at bounding box center [817, 374] width 26 height 13
click at [586, 273] on input "e." at bounding box center [585, 269] width 1 height 8
radio input "true"
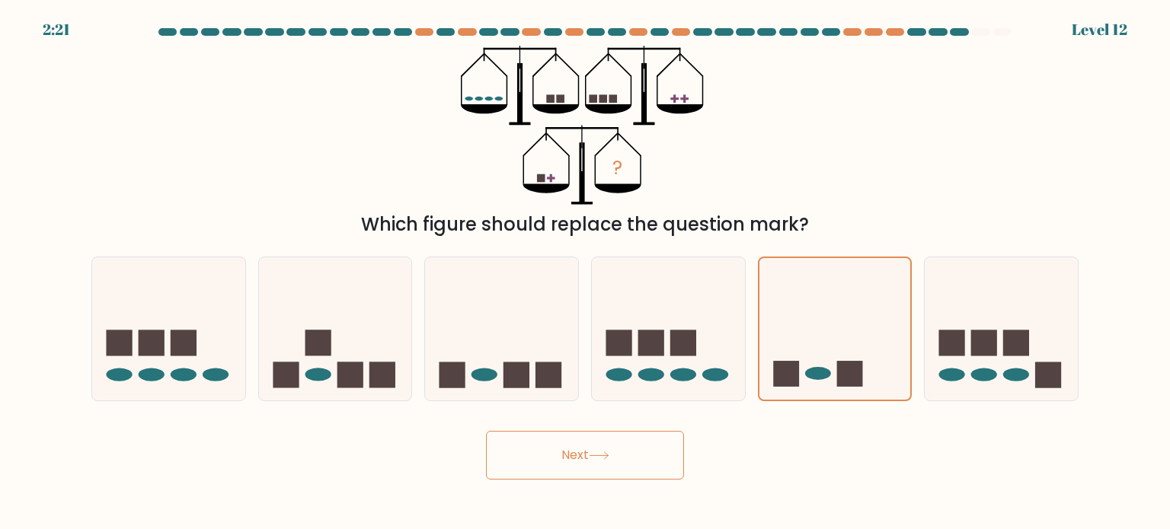
click at [608, 453] on icon at bounding box center [599, 456] width 18 height 7
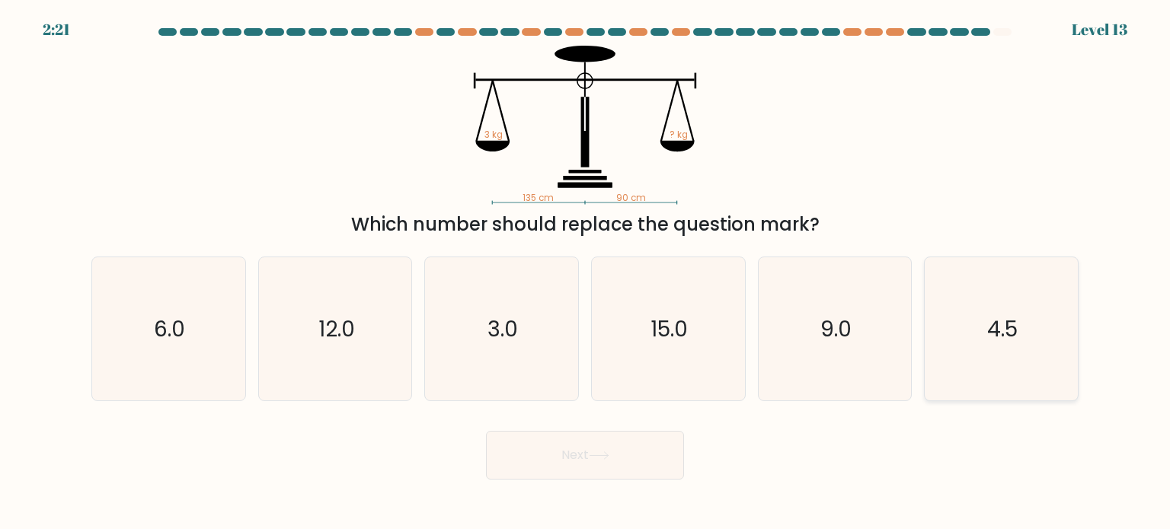
click at [975, 356] on icon "4.5" at bounding box center [1000, 328] width 143 height 143
click at [586, 273] on input "f. 4.5" at bounding box center [585, 269] width 1 height 8
radio input "true"
click at [589, 457] on button "Next" at bounding box center [585, 455] width 198 height 49
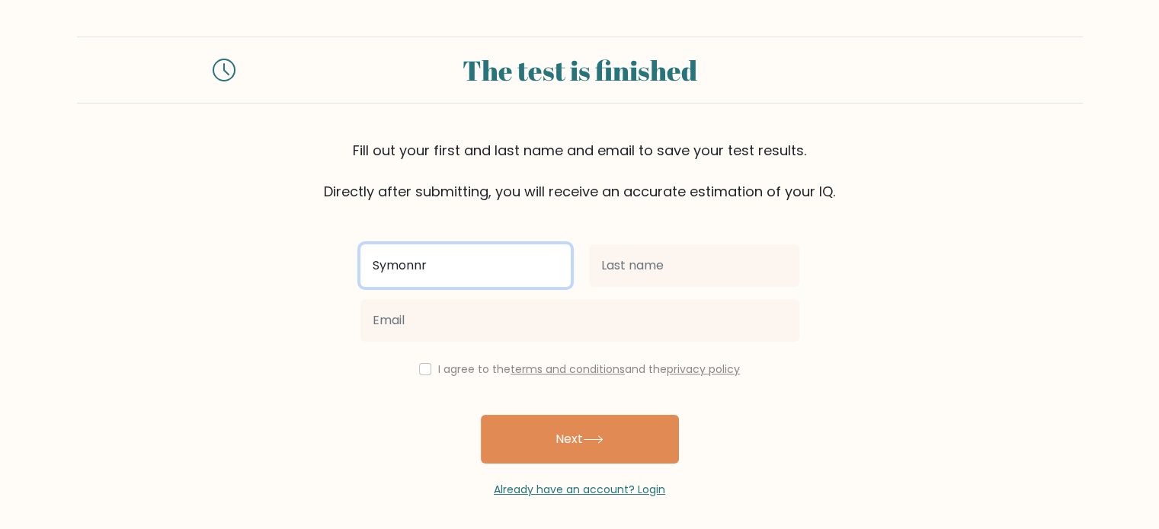
click at [488, 252] on input "Symonnr" at bounding box center [465, 266] width 210 height 43
type input "Symonne"
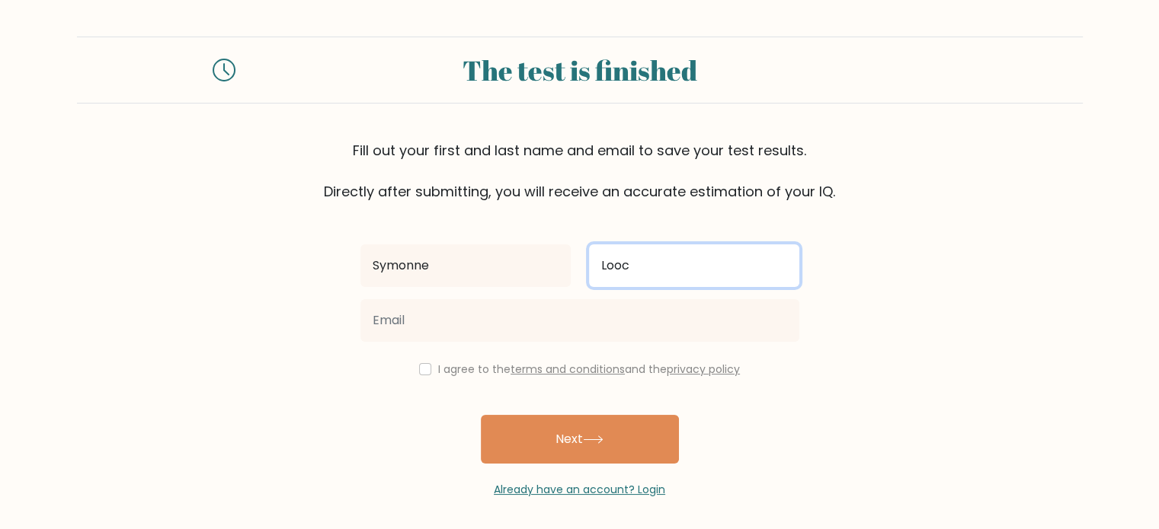
type input "Looc"
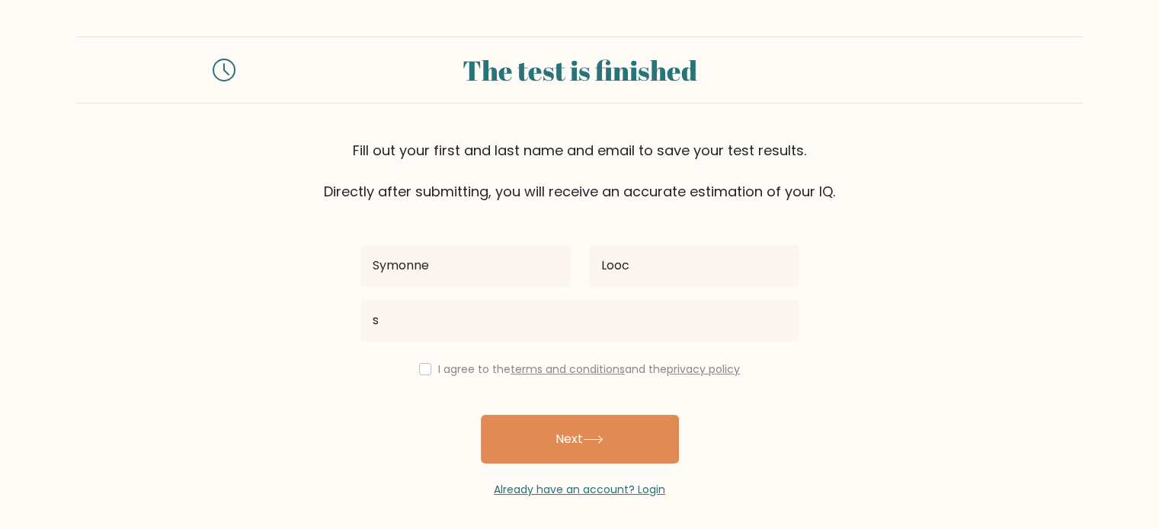
click at [353, 402] on div "Symonne Looc s I agree to the terms and conditions and the privacy policy Next …" at bounding box center [579, 350] width 457 height 296
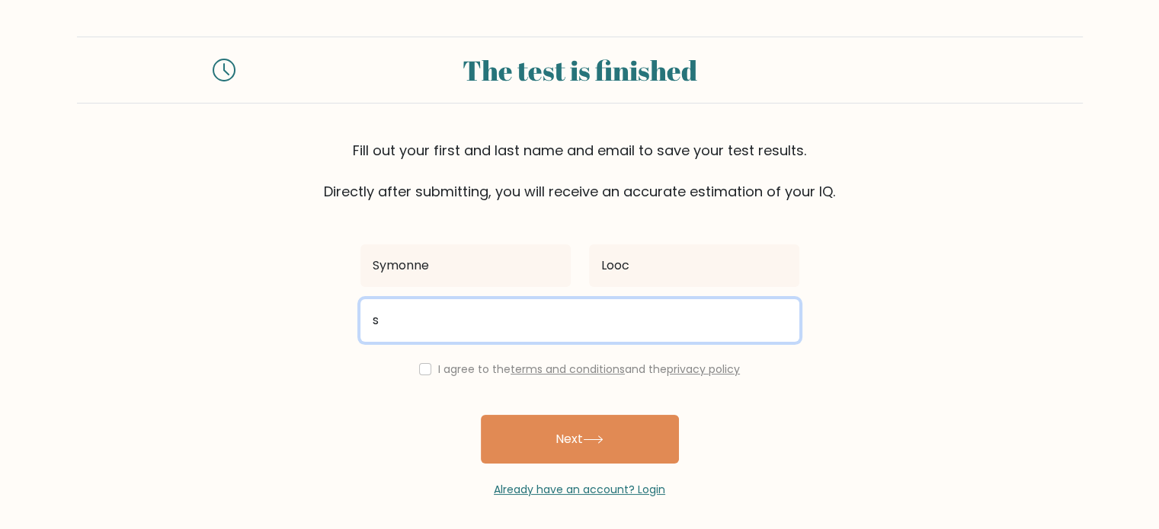
click at [442, 328] on input "s" at bounding box center [579, 320] width 439 height 43
type input "symonne74looc@gmail.com"
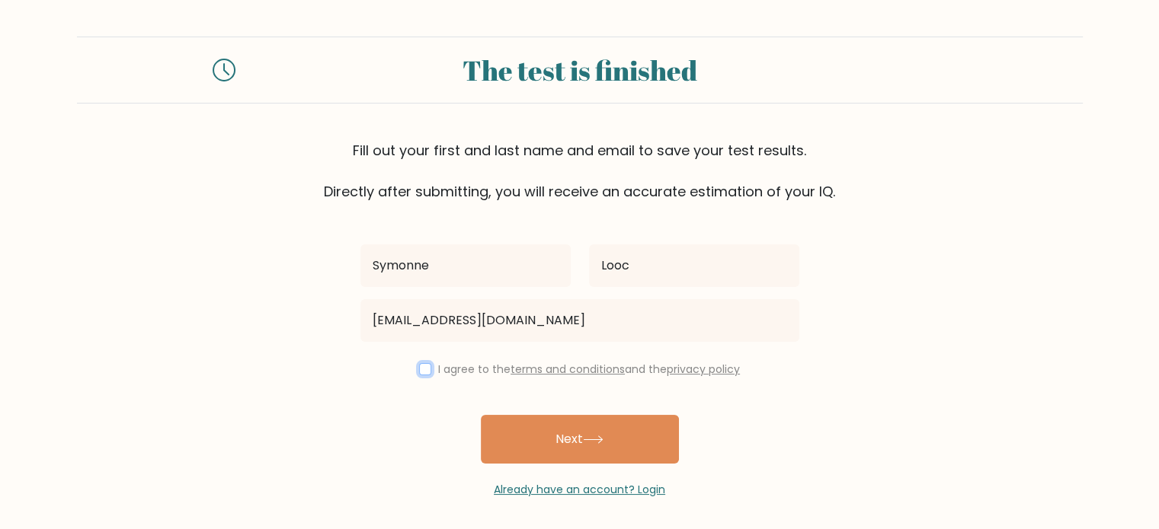
click at [419, 374] on input "checkbox" at bounding box center [425, 369] width 12 height 12
checkbox input "true"
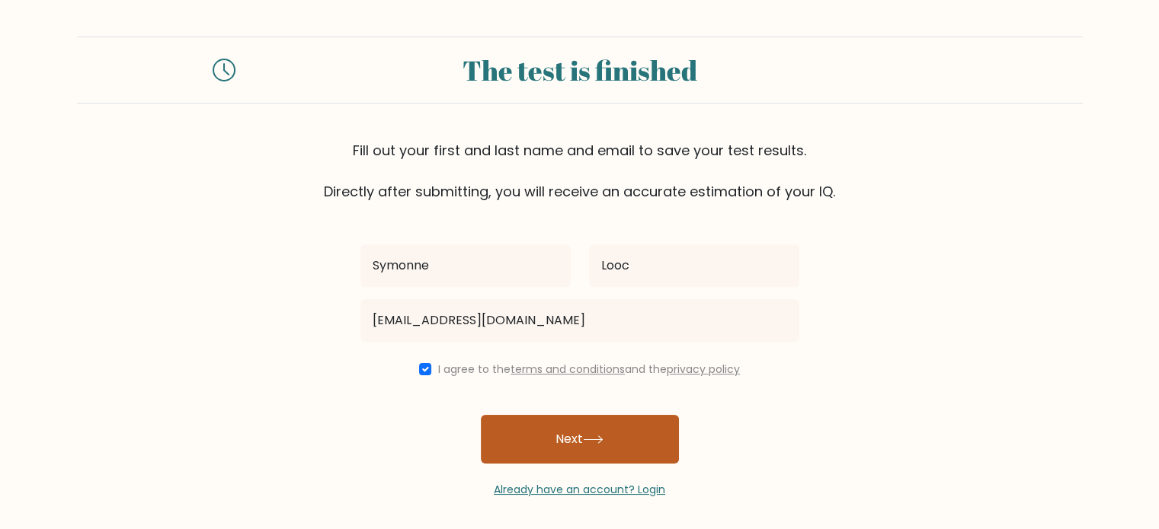
click at [601, 454] on button "Next" at bounding box center [580, 439] width 198 height 49
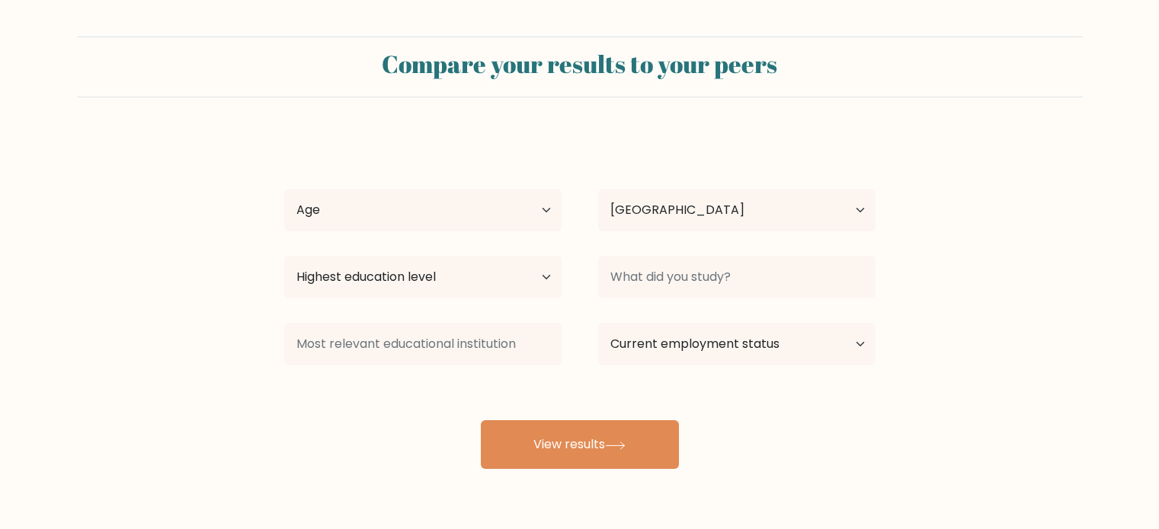
select select "PH"
click at [471, 225] on select "Age Under 18 years old 18-24 years old 25-34 years old 35-44 years old 45-54 ye…" at bounding box center [422, 210] width 277 height 43
select select "25_34"
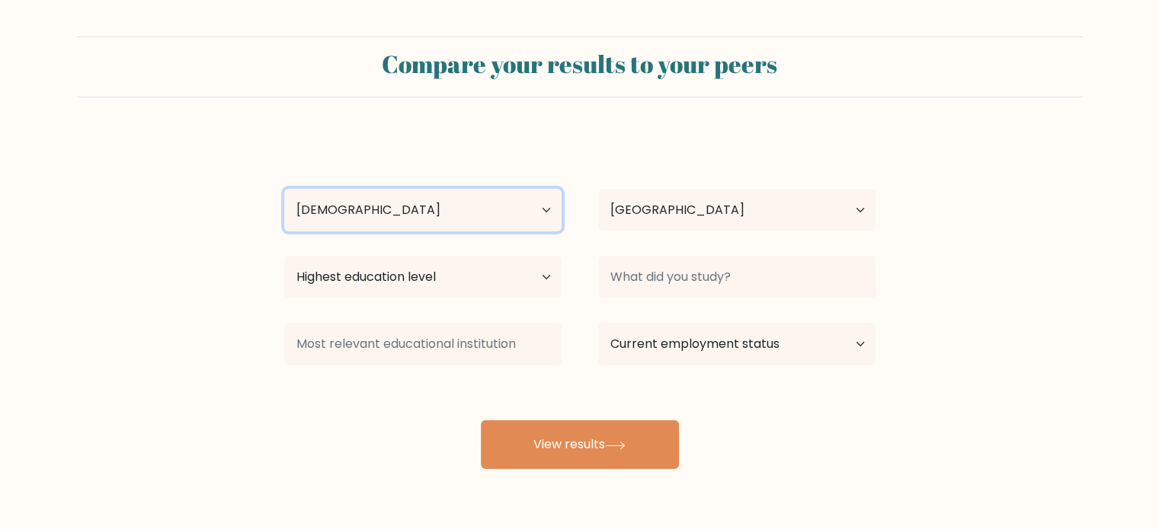
click at [284, 189] on select "Age Under 18 years old 18-24 years old 25-34 years old 35-44 years old 45-54 ye…" at bounding box center [422, 210] width 277 height 43
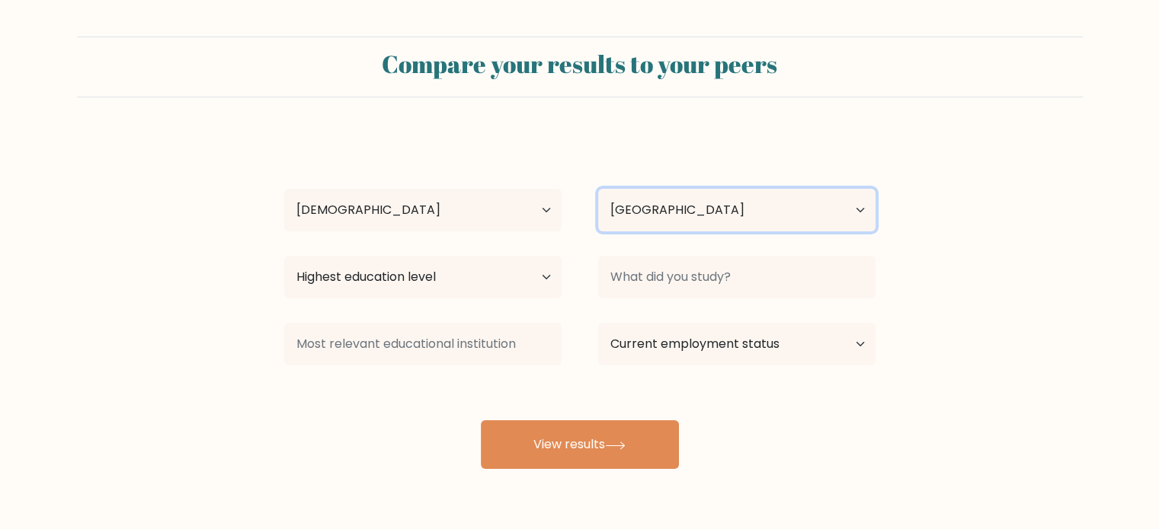
click at [616, 219] on select "Country Afghanistan Albania Algeria American Samoa Andorra Angola Anguilla Anta…" at bounding box center [736, 210] width 277 height 43
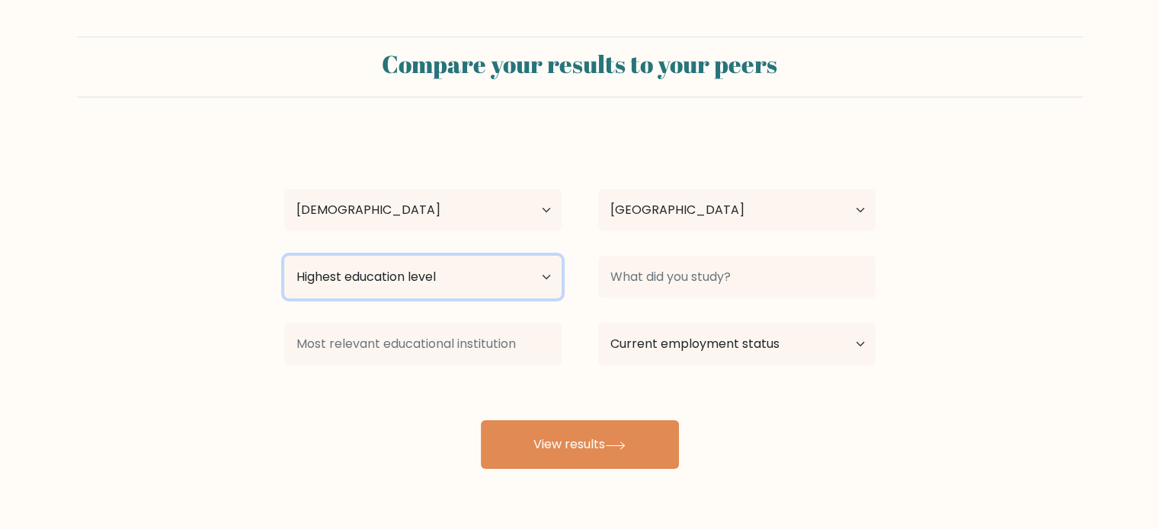
click at [421, 292] on select "Highest education level No schooling Primary Lower Secondary Upper Secondary Oc…" at bounding box center [422, 277] width 277 height 43
select select "occupation_specific"
click at [284, 256] on select "Highest education level No schooling Primary Lower Secondary Upper Secondary Oc…" at bounding box center [422, 277] width 277 height 43
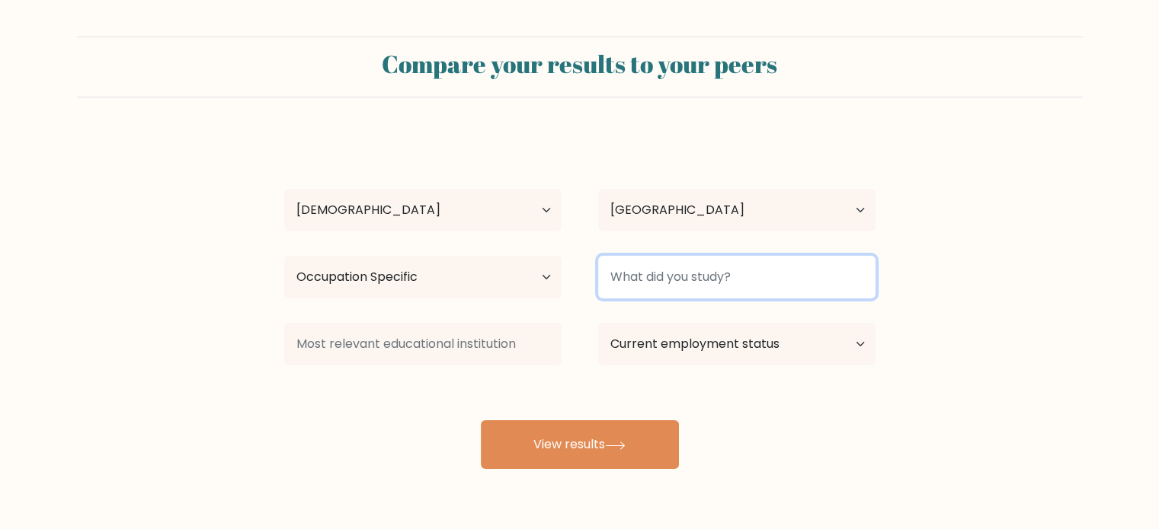
click at [641, 296] on input at bounding box center [736, 277] width 277 height 43
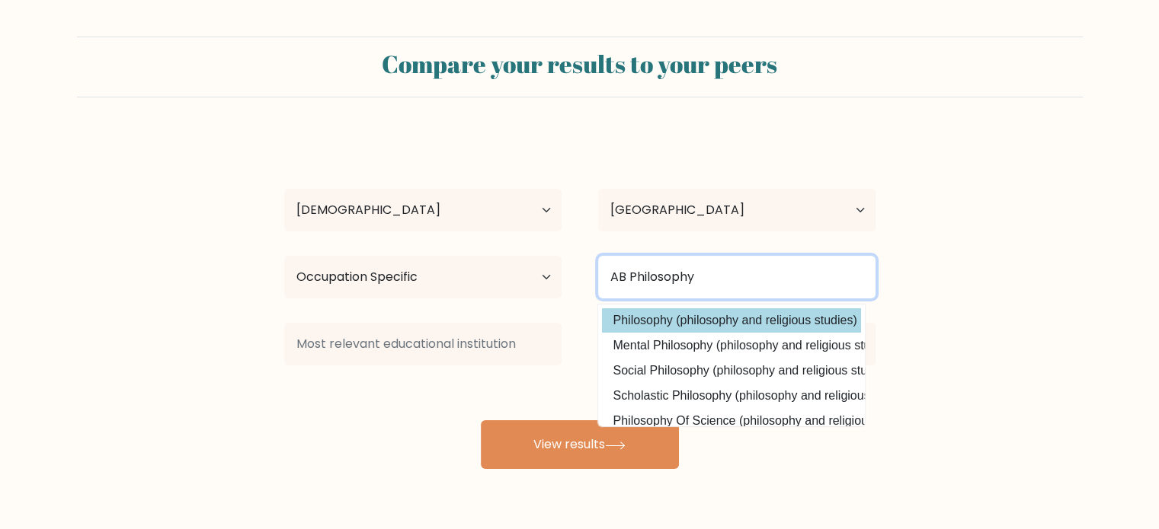
type input "AB Philosophy"
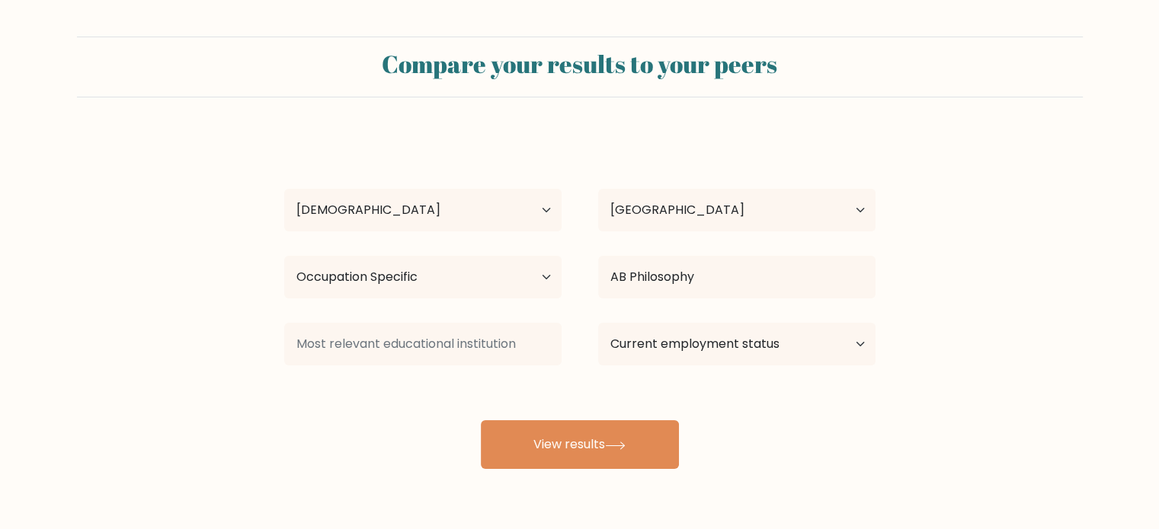
click at [664, 313] on div "Symonne Looc Age Under 18 years old 18-24 years old 25-34 years old 35-44 years…" at bounding box center [579, 301] width 609 height 335
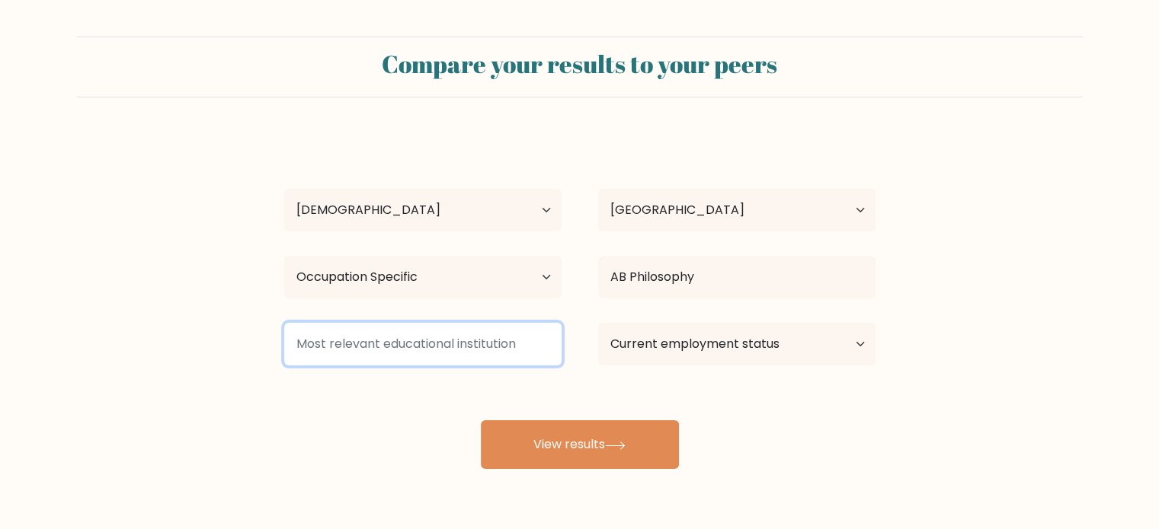
click at [453, 348] on input at bounding box center [422, 344] width 277 height 43
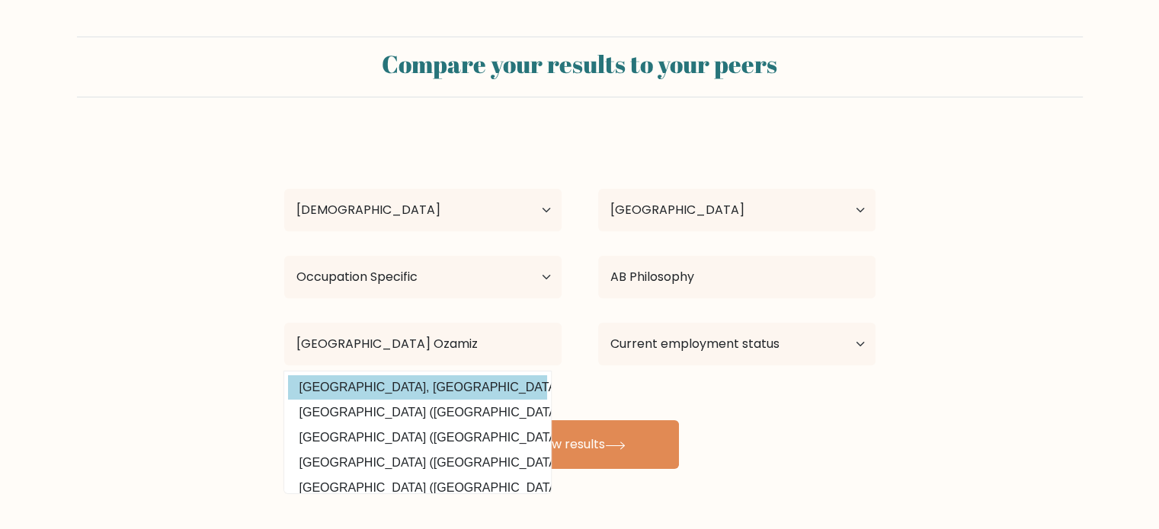
click at [489, 389] on option "La Salle University, Ozamiz City (Philippines)" at bounding box center [417, 388] width 259 height 24
type input "[GEOGRAPHIC_DATA], [GEOGRAPHIC_DATA]"
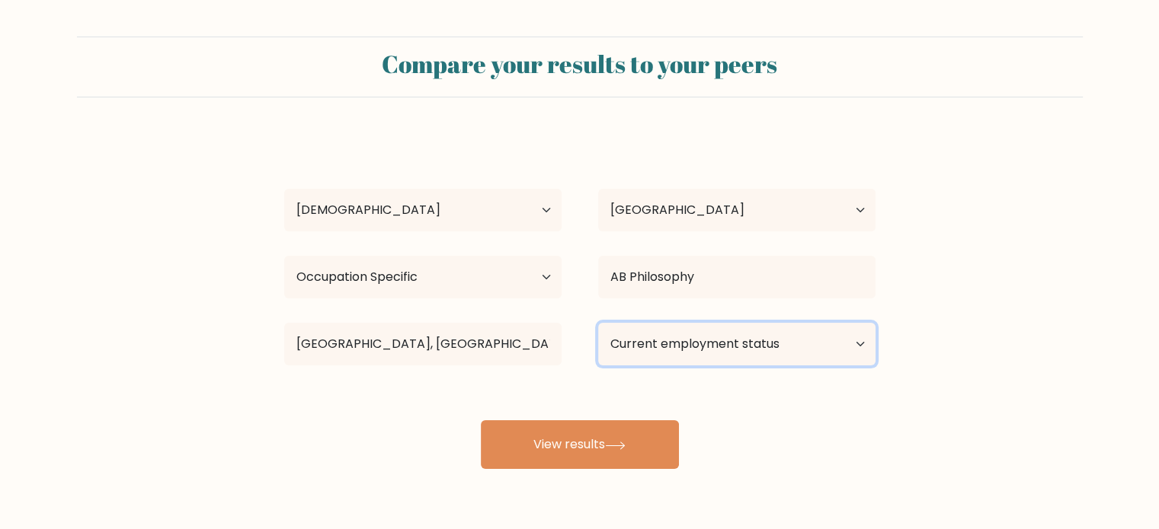
click at [679, 337] on select "Current employment status Employed Student Retired Other / prefer not to answer" at bounding box center [736, 344] width 277 height 43
select select "employed"
click at [598, 323] on select "Current employment status Employed Student Retired Other / prefer not to answer" at bounding box center [736, 344] width 277 height 43
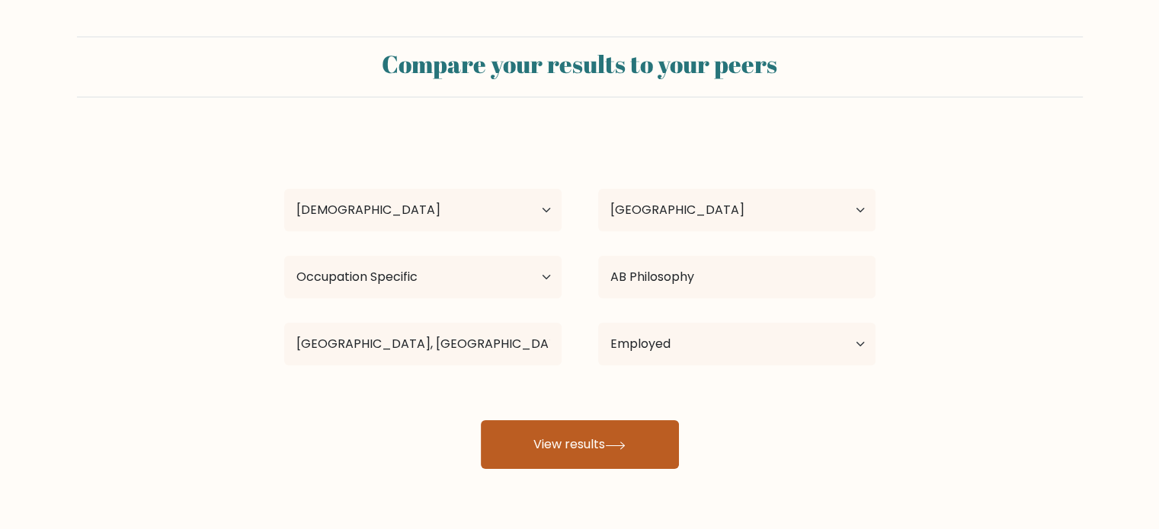
click at [607, 438] on div "Symonne Looc Age Under 18 years old 18-24 years old 25-34 years old 35-44 years…" at bounding box center [579, 301] width 609 height 335
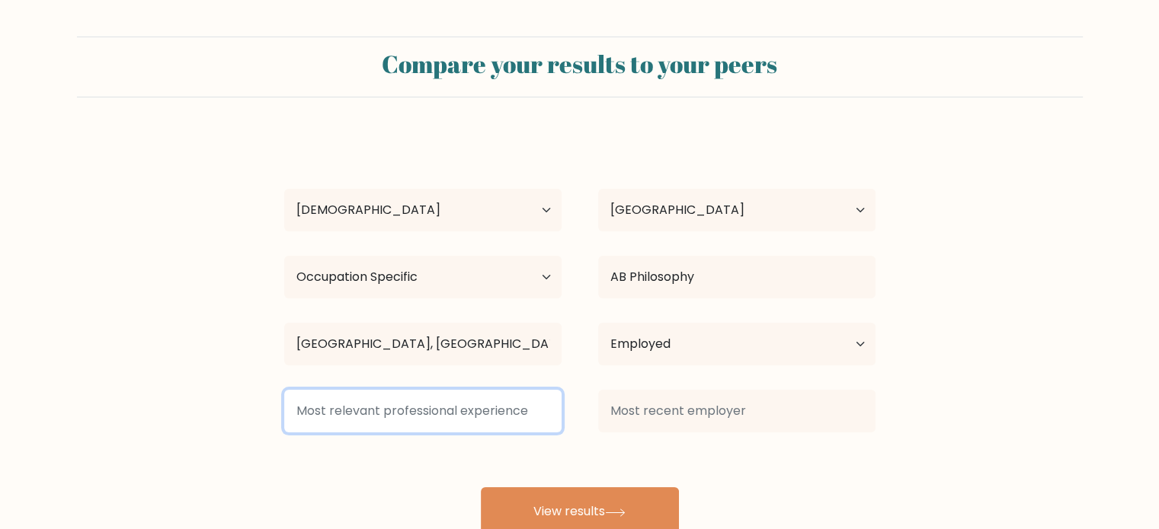
click at [484, 414] on input at bounding box center [422, 411] width 277 height 43
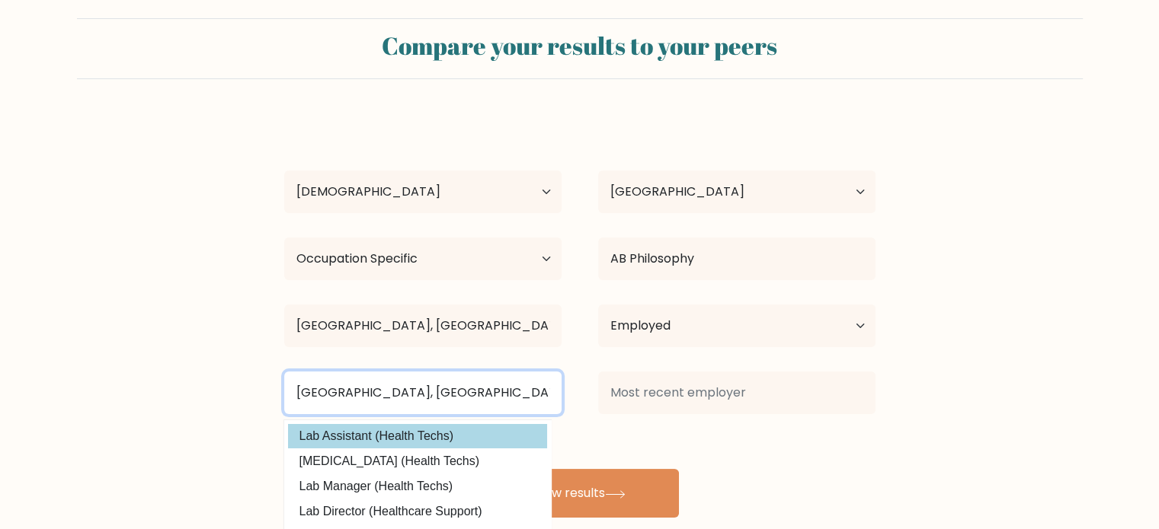
scroll to position [48, 0]
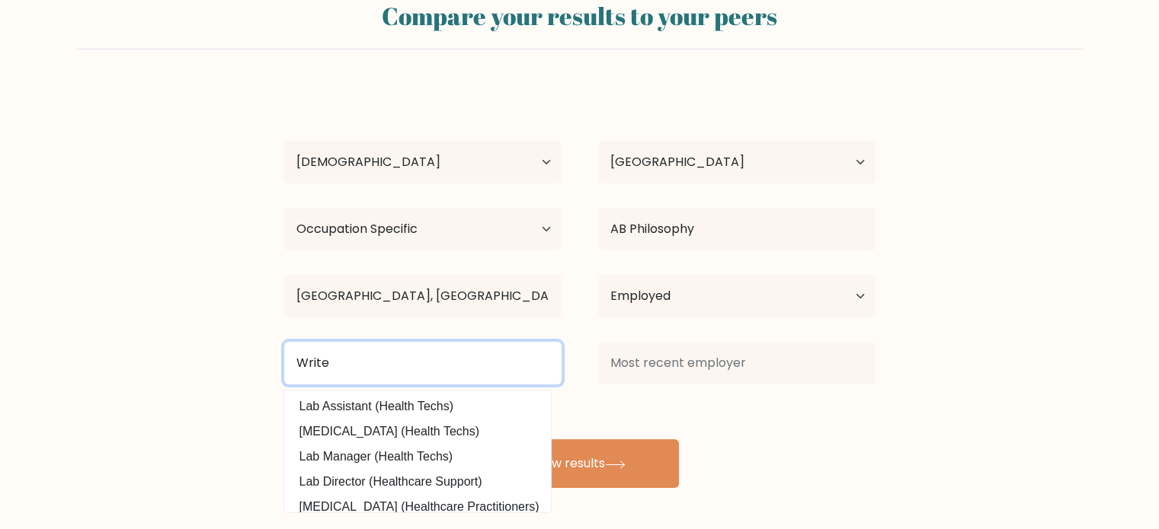
type input "Writer"
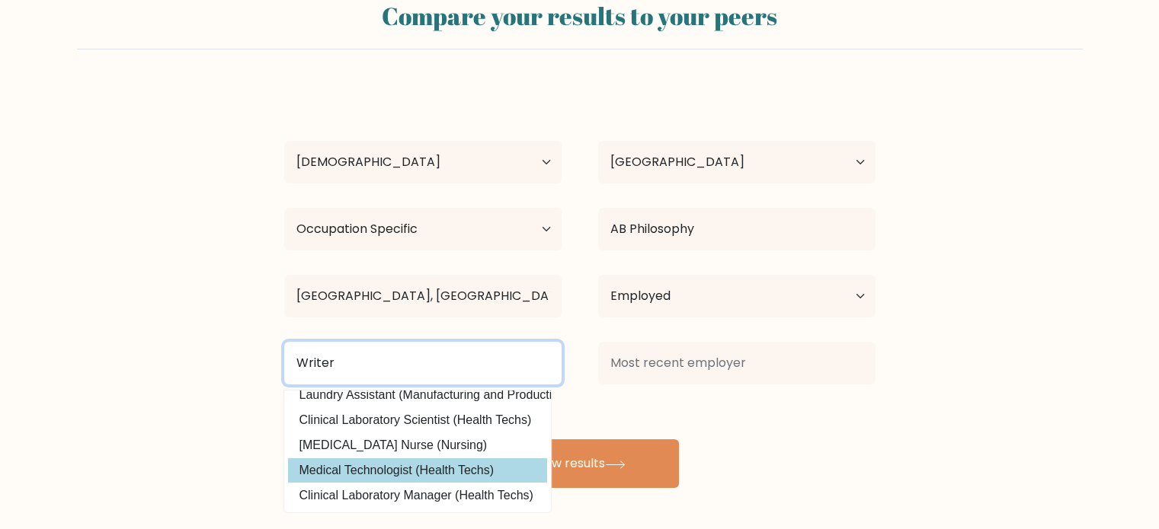
scroll to position [0, 0]
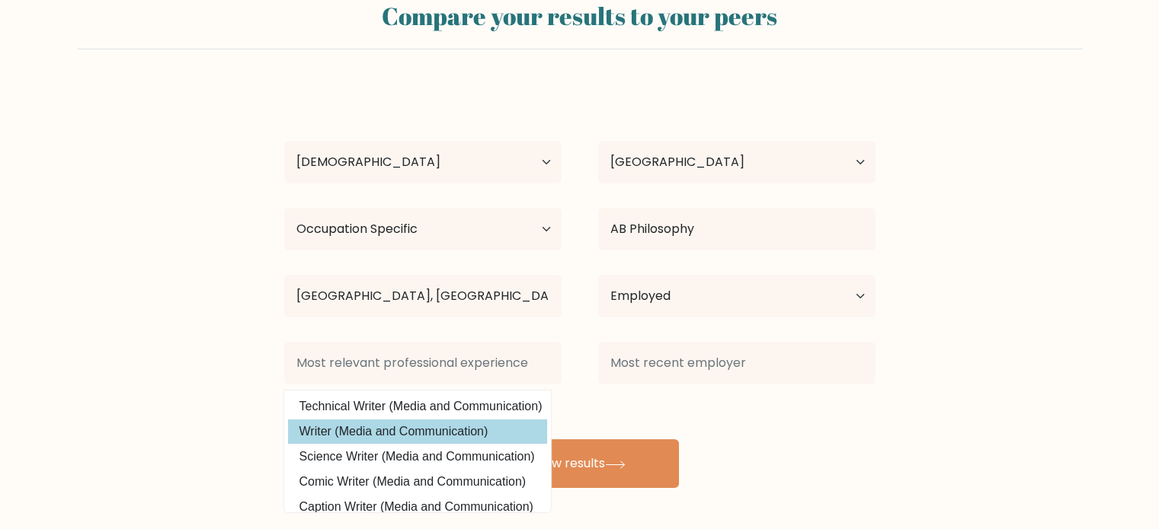
click at [442, 430] on div "Symonne Looc Age Under 18 years old 18-24 years old 25-34 years old 35-44 years…" at bounding box center [579, 287] width 609 height 402
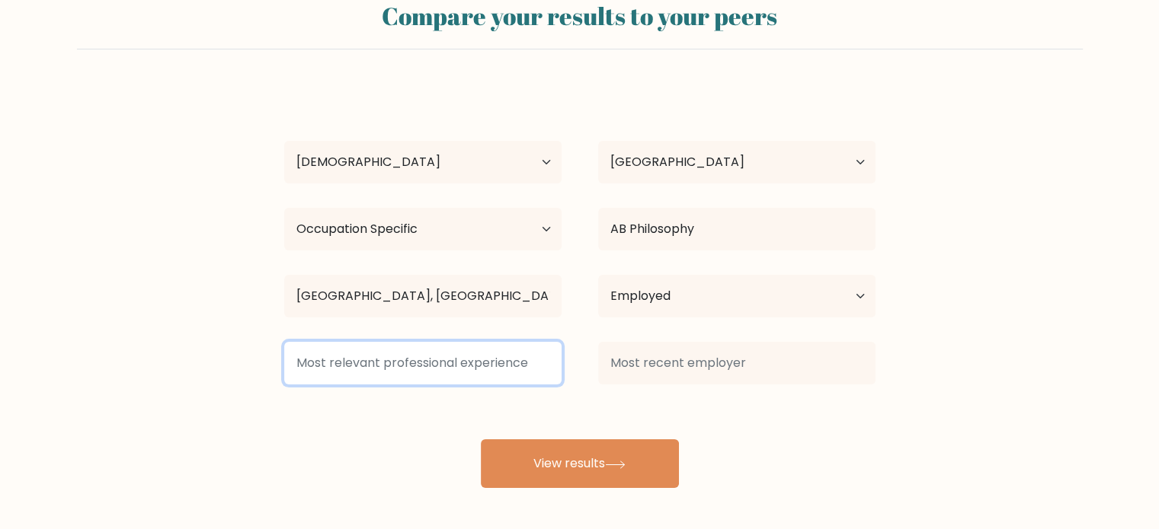
click at [467, 350] on input at bounding box center [422, 363] width 277 height 43
type input "writer"
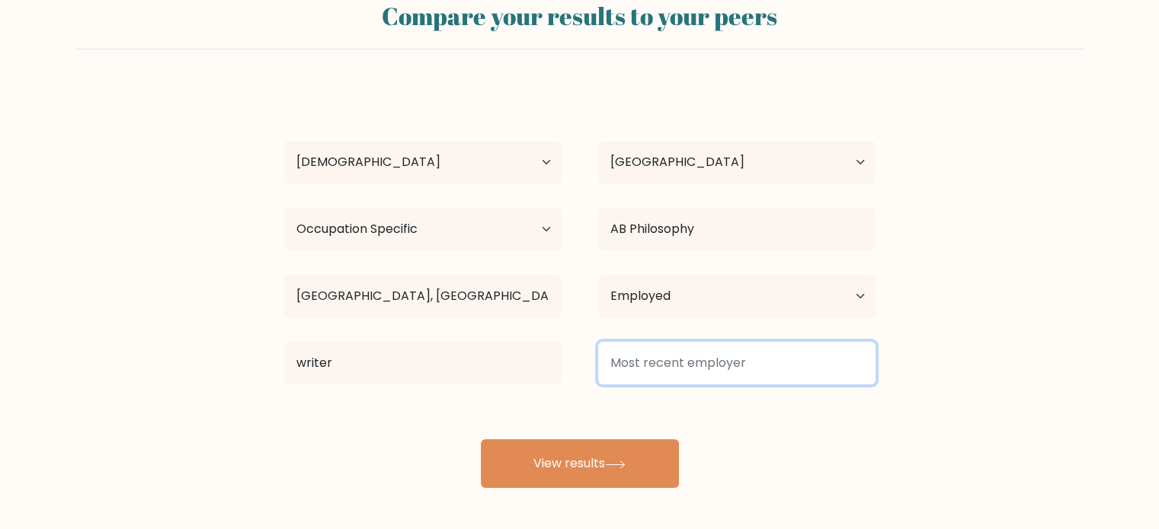
click at [621, 371] on input at bounding box center [736, 363] width 277 height 43
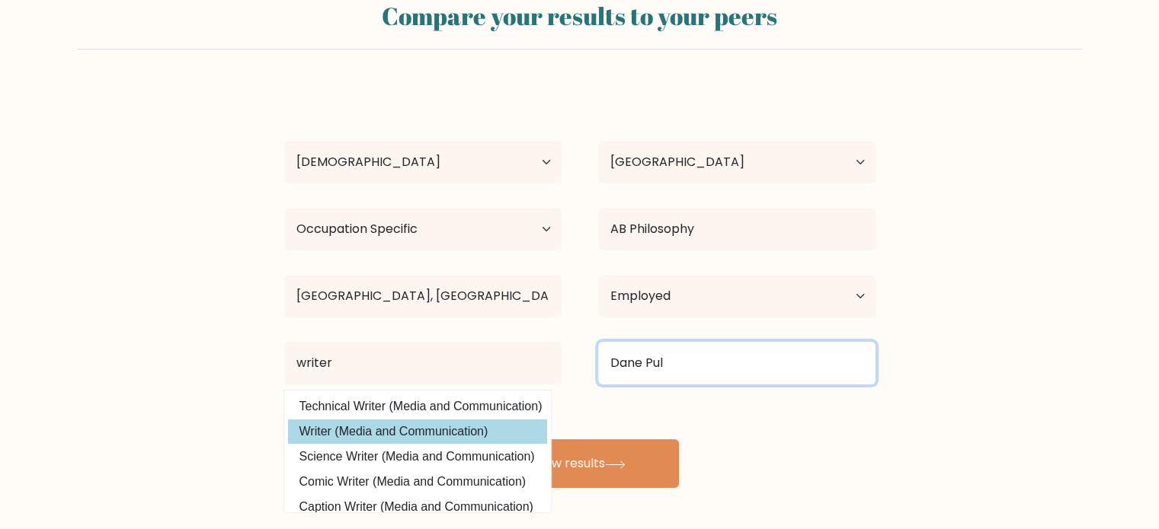
type input "Dane Pul"
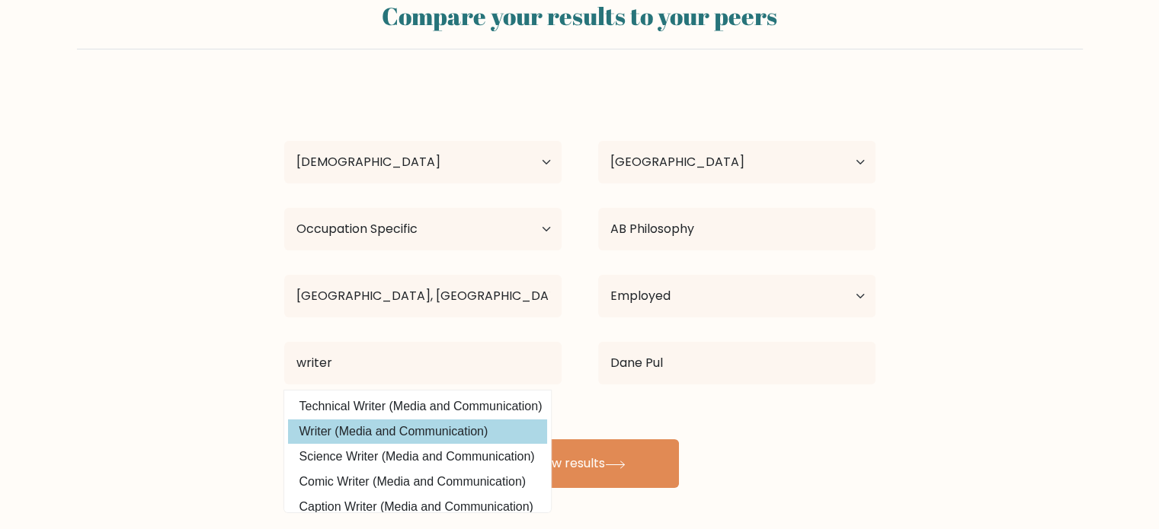
click at [440, 428] on option "Writer (Media and Communication)" at bounding box center [417, 432] width 259 height 24
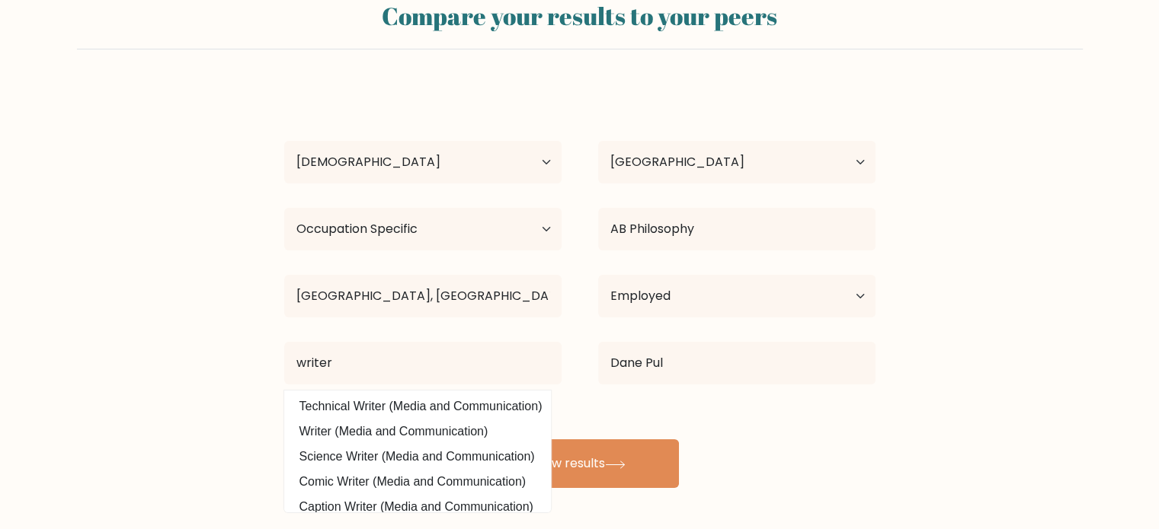
type input "Writer"
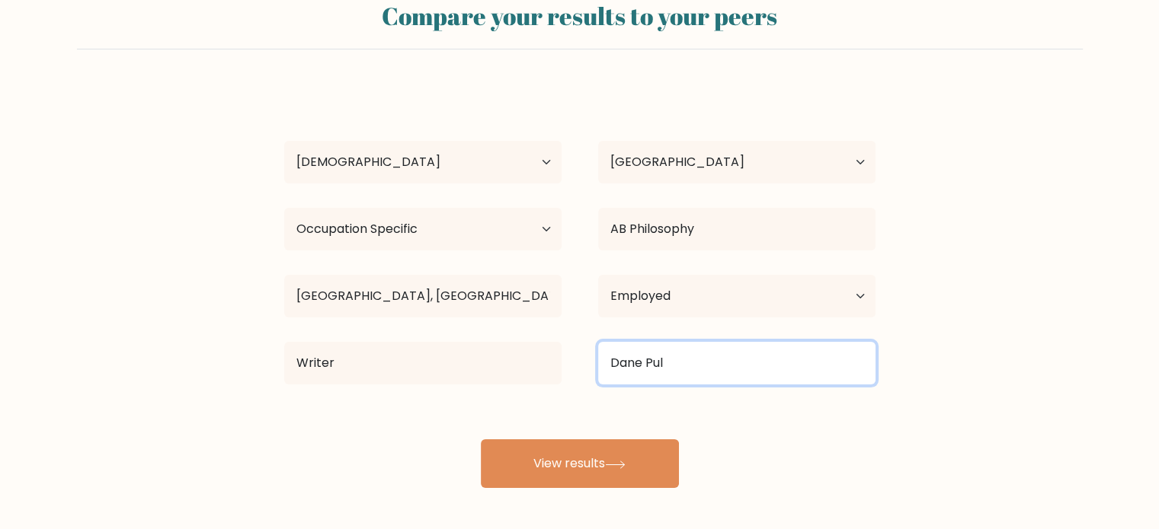
click at [728, 363] on input "Dane Pul" at bounding box center [736, 363] width 277 height 43
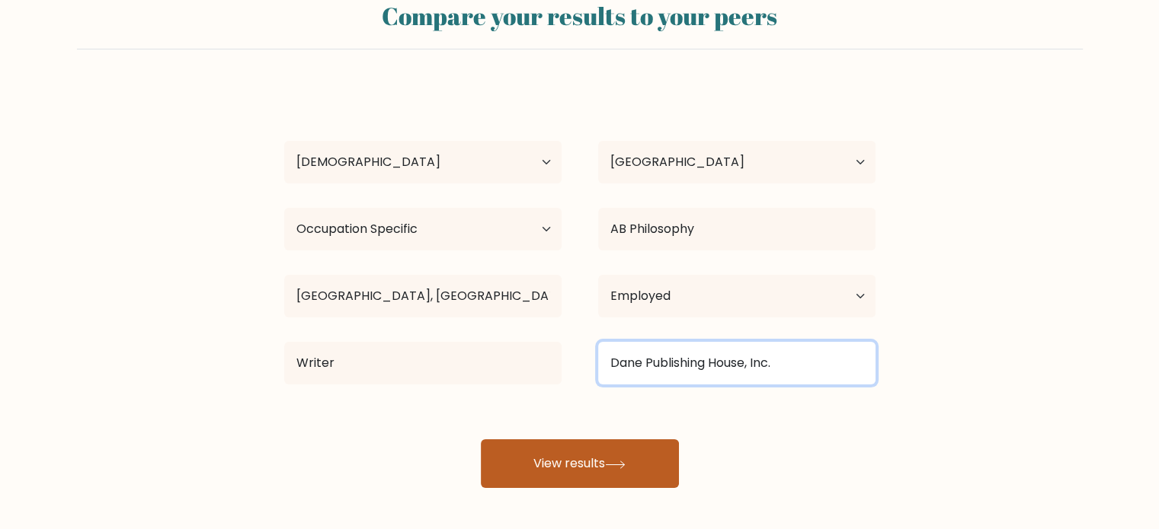
type input "Dane Publishing House, Inc."
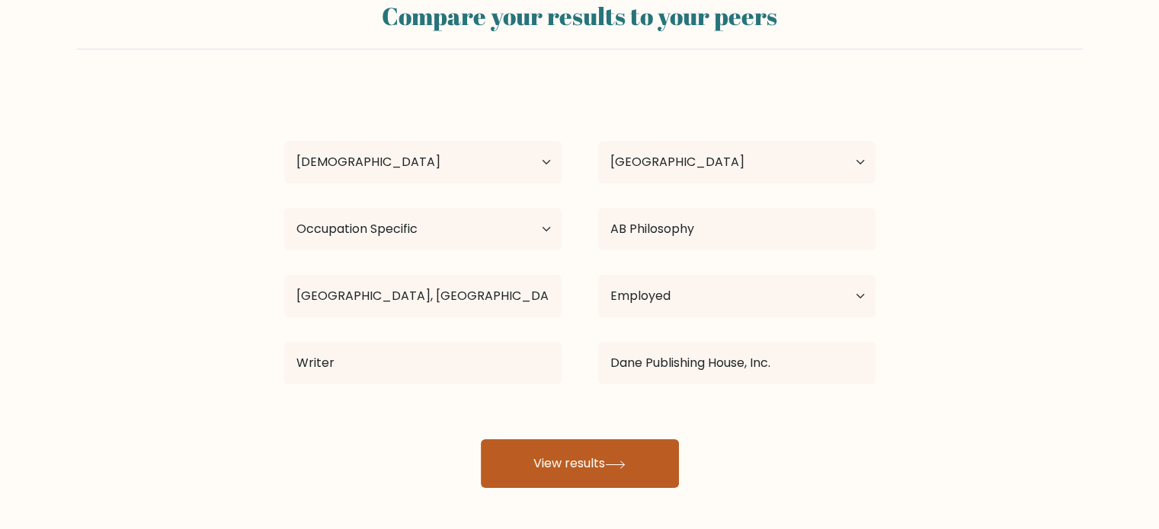
click at [631, 453] on button "View results" at bounding box center [580, 464] width 198 height 49
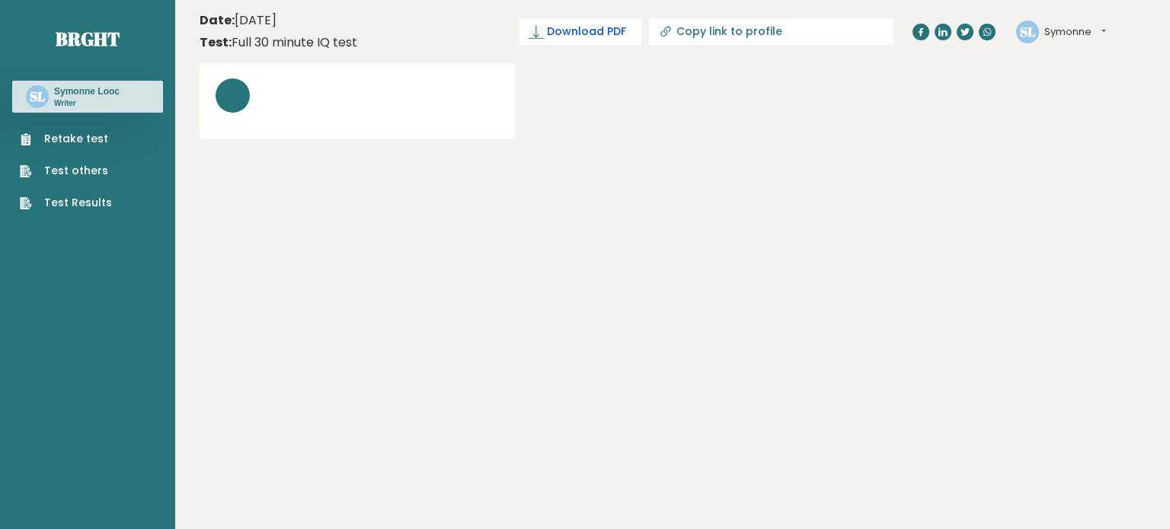
click at [626, 24] on span "Download PDF" at bounding box center [586, 32] width 79 height 16
click at [668, 45] on header "Date: September 14, 2025 Test: Full 30 minute IQ test Download PDF Downloading.…" at bounding box center [673, 32] width 946 height 48
click at [641, 30] on span "Downloading... Downloading" at bounding box center [572, 31] width 137 height 27
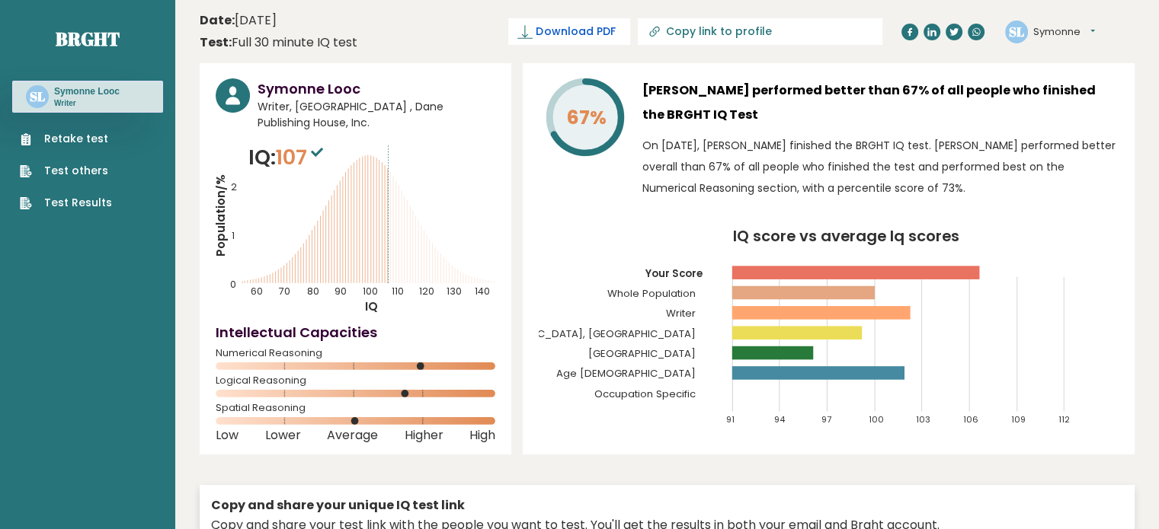
click at [615, 34] on span "Download PDF" at bounding box center [575, 32] width 79 height 16
